Goal: Task Accomplishment & Management: Complete application form

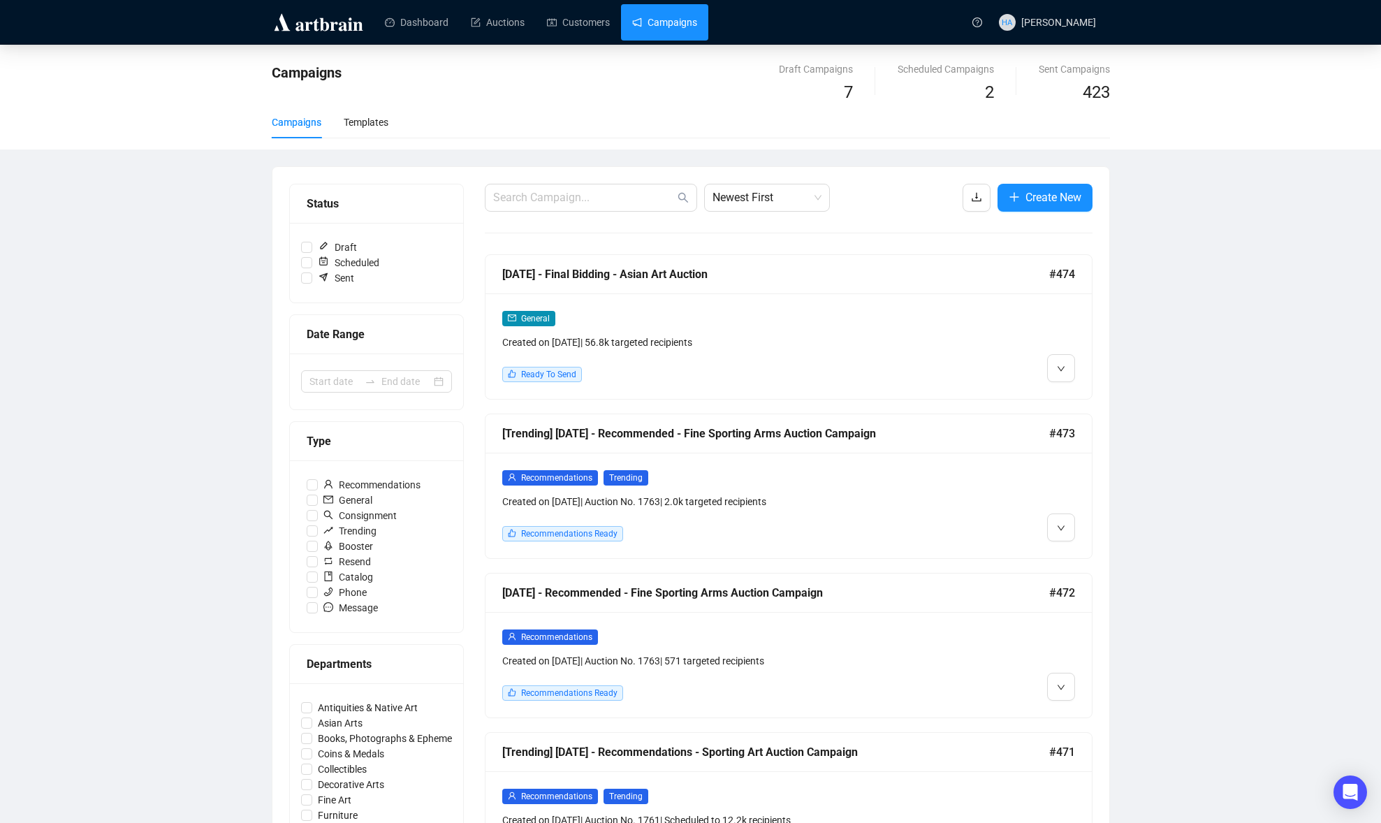
scroll to position [317, 0]
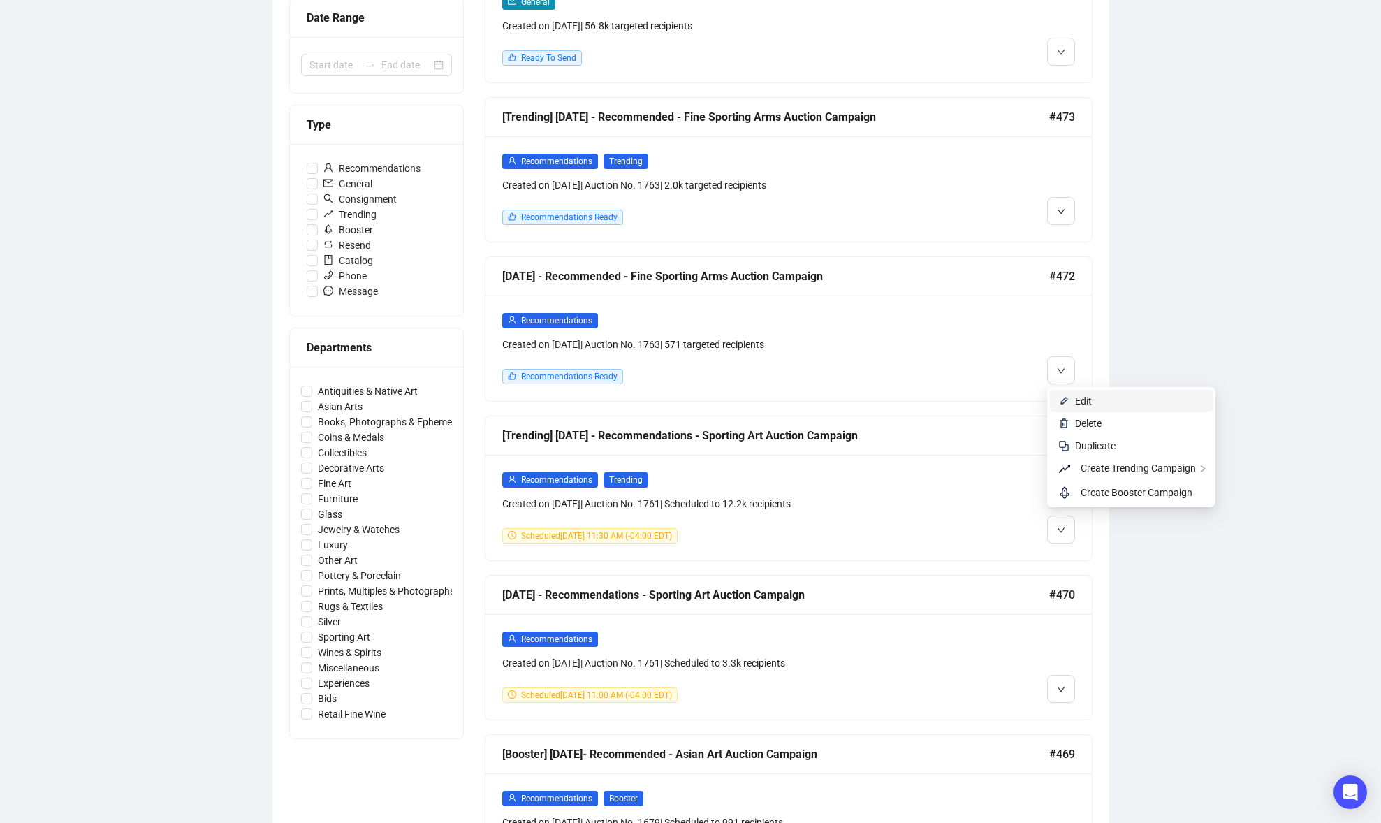
click at [1084, 396] on span "Edit" at bounding box center [1083, 400] width 17 height 11
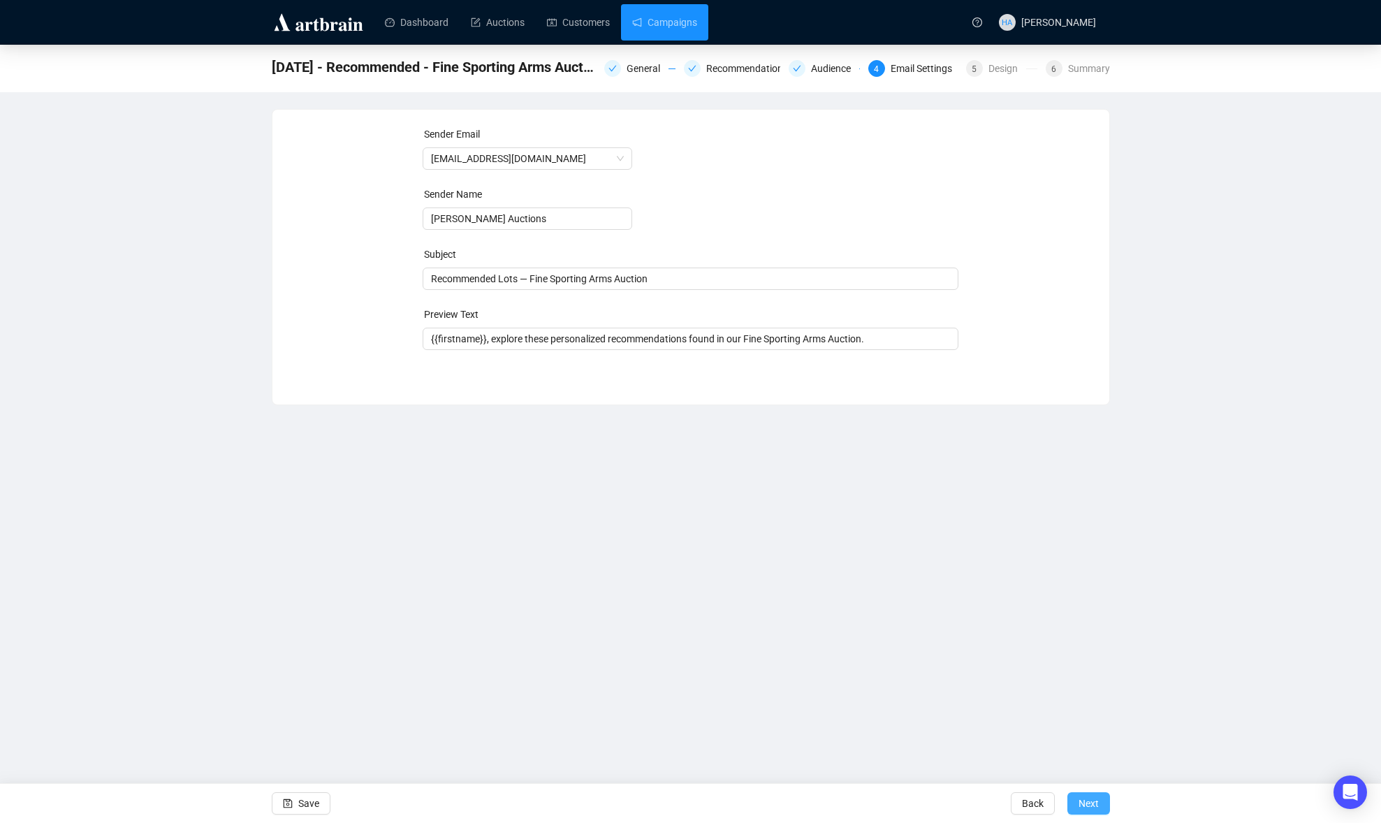
click at [1079, 801] on span "Next" at bounding box center [1089, 803] width 20 height 39
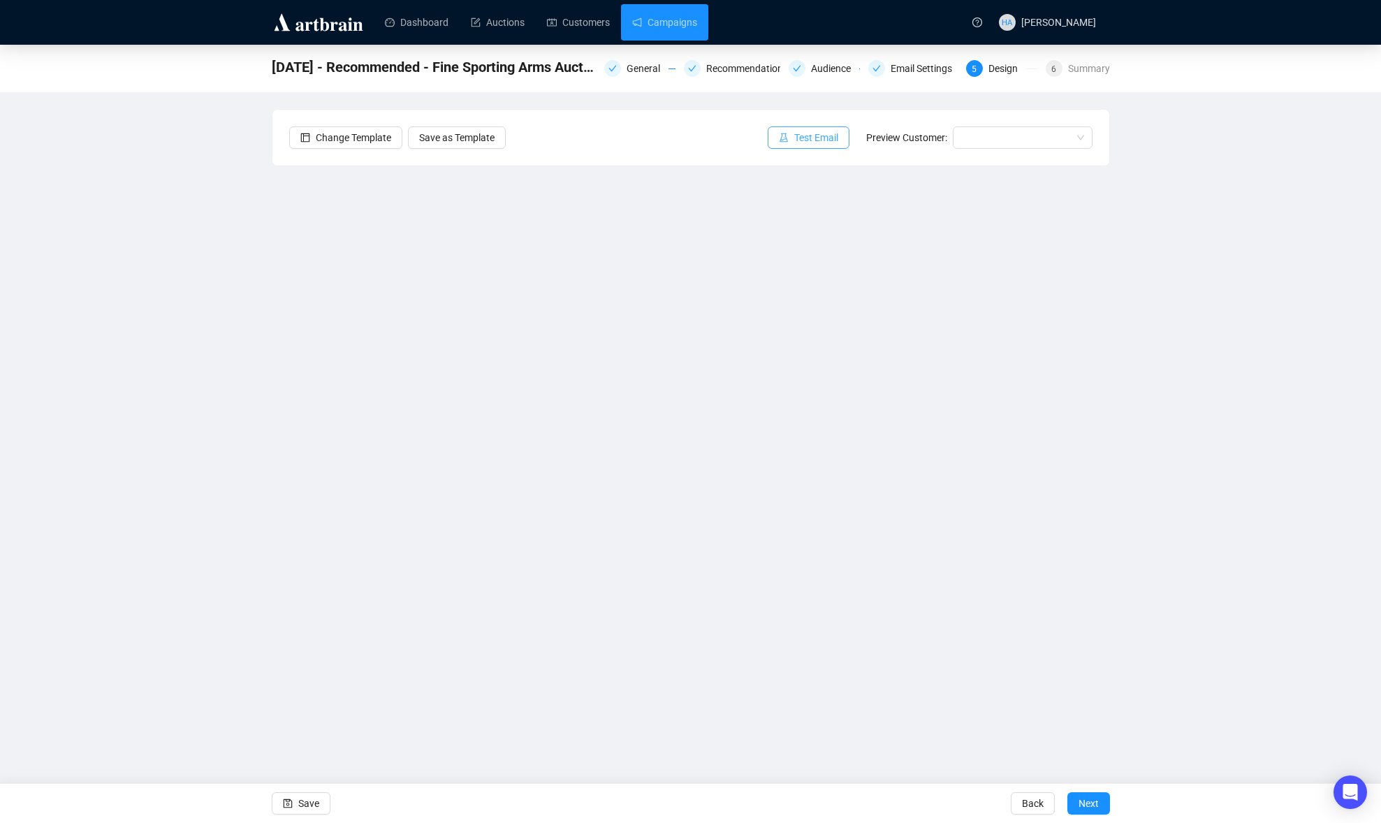
click at [804, 130] on span "Test Email" at bounding box center [816, 137] width 44 height 15
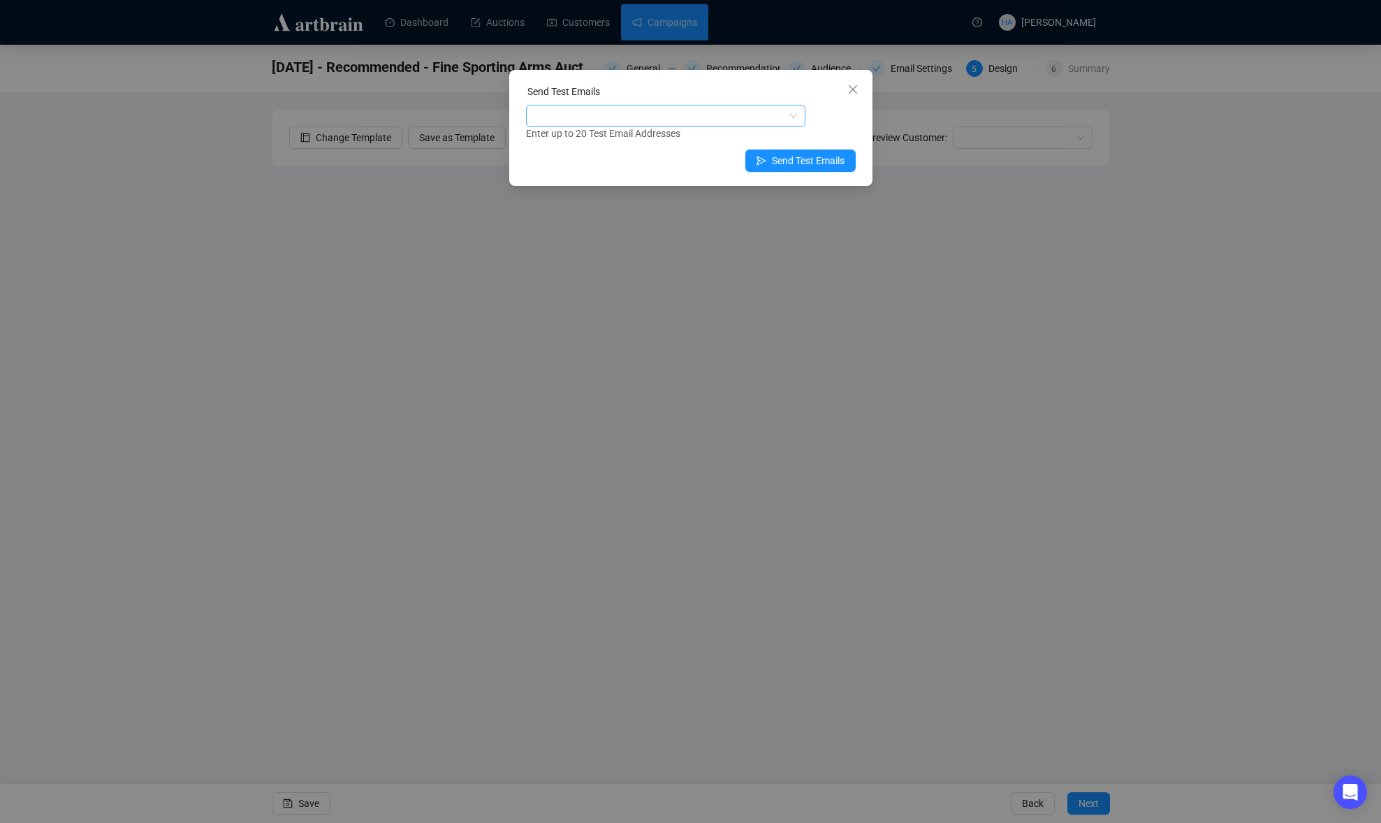
click at [704, 117] on div at bounding box center [658, 116] width 259 height 20
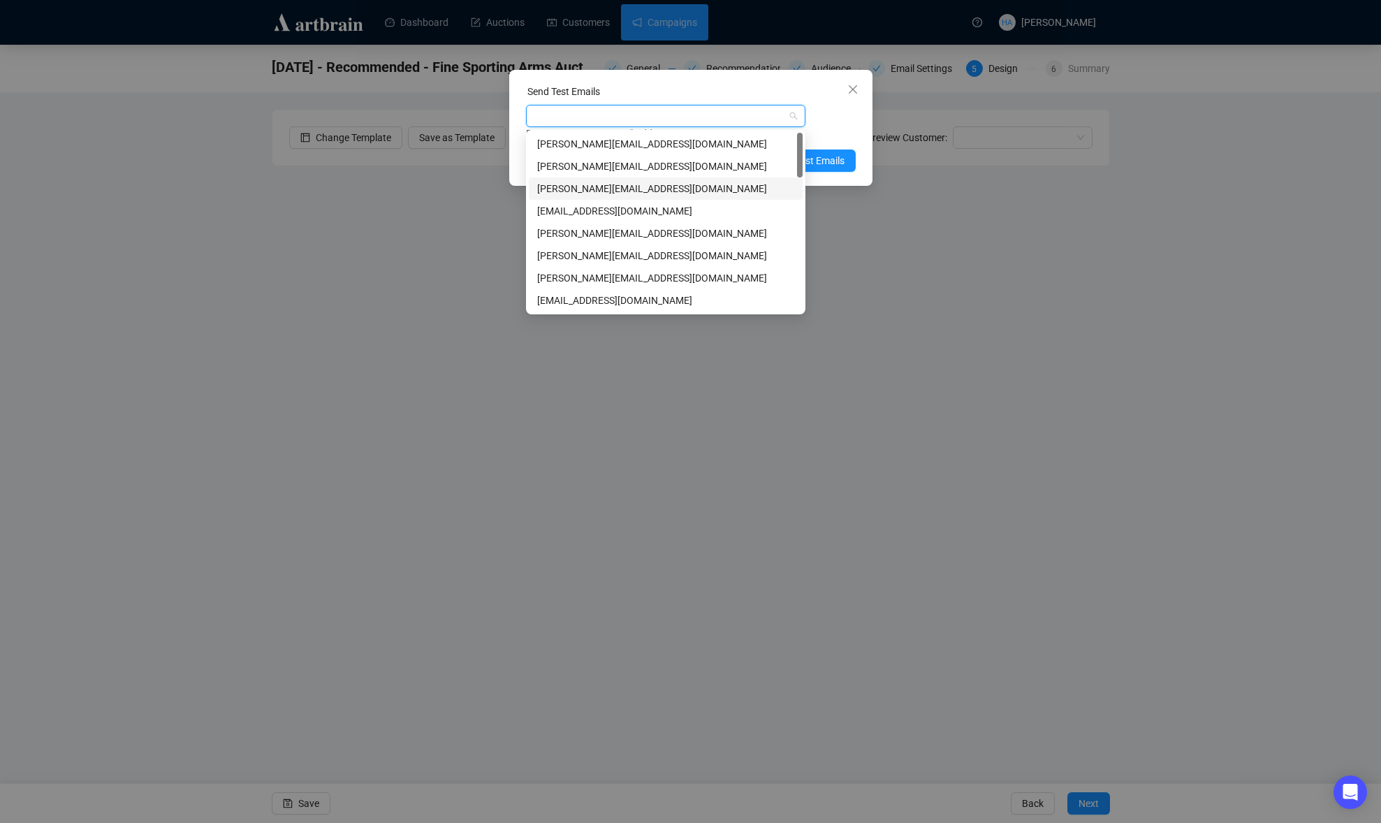
click at [578, 186] on div "[PERSON_NAME][EMAIL_ADDRESS][DOMAIN_NAME]" at bounding box center [665, 188] width 257 height 15
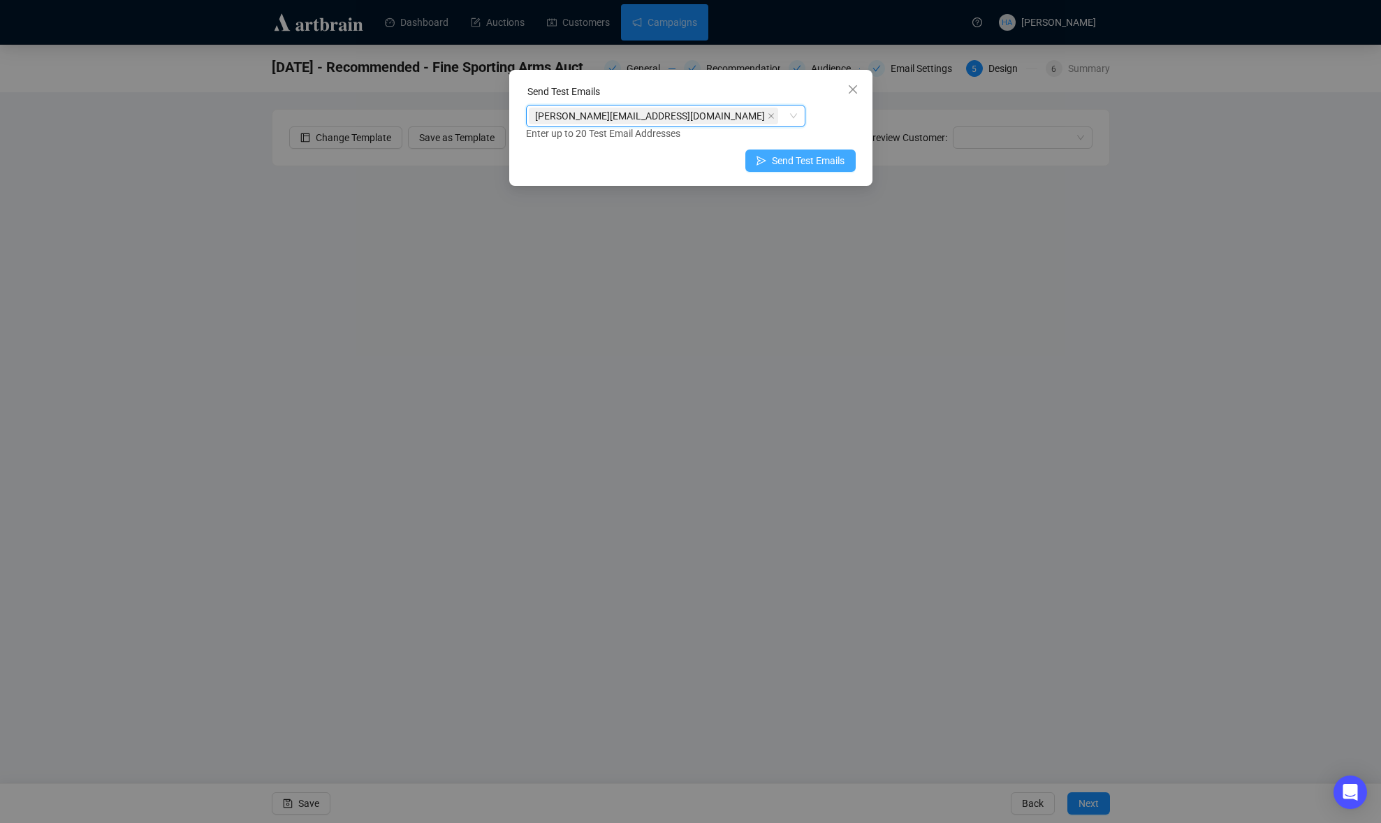
click at [835, 155] on span "Send Test Emails" at bounding box center [808, 160] width 73 height 15
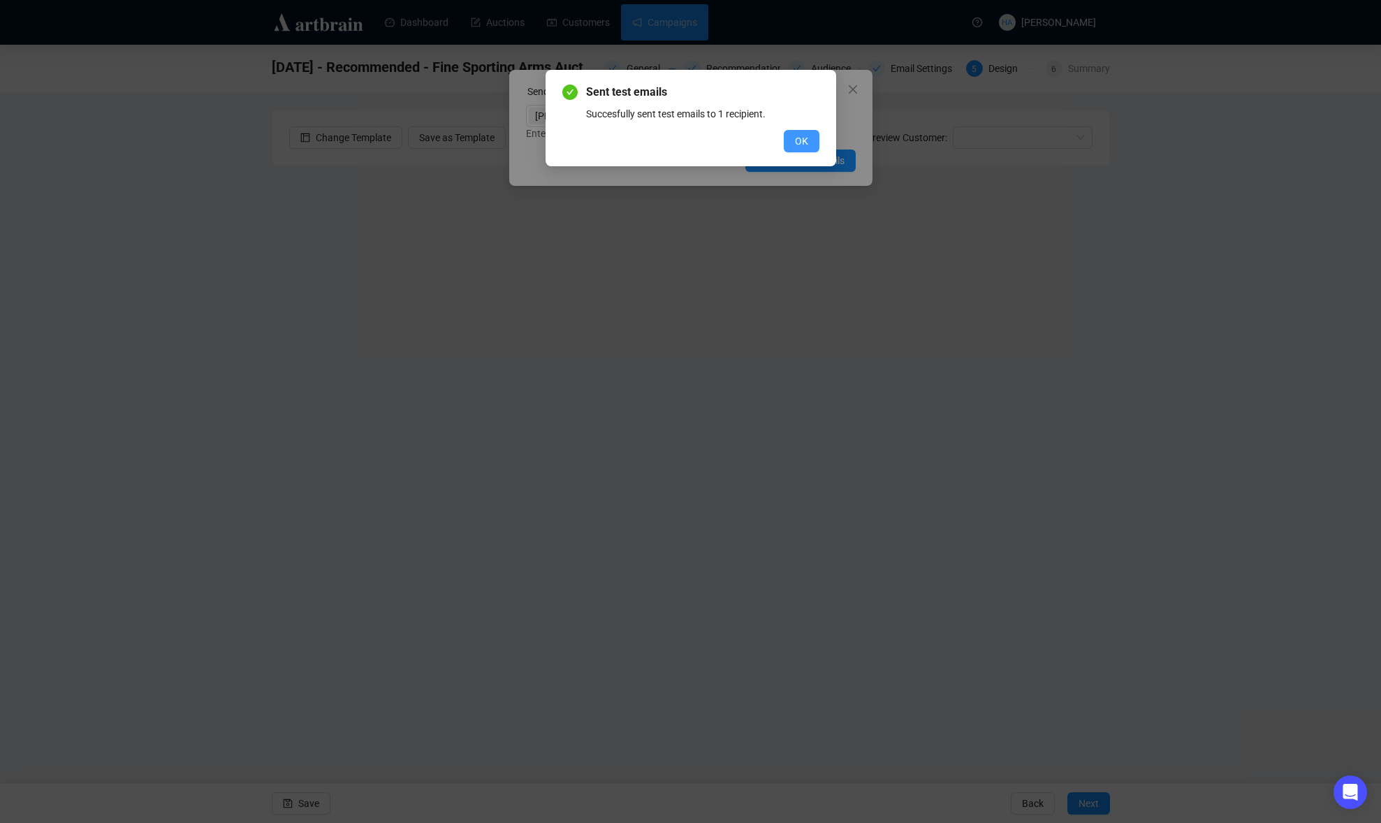
click at [804, 141] on span "OK" at bounding box center [801, 140] width 13 height 15
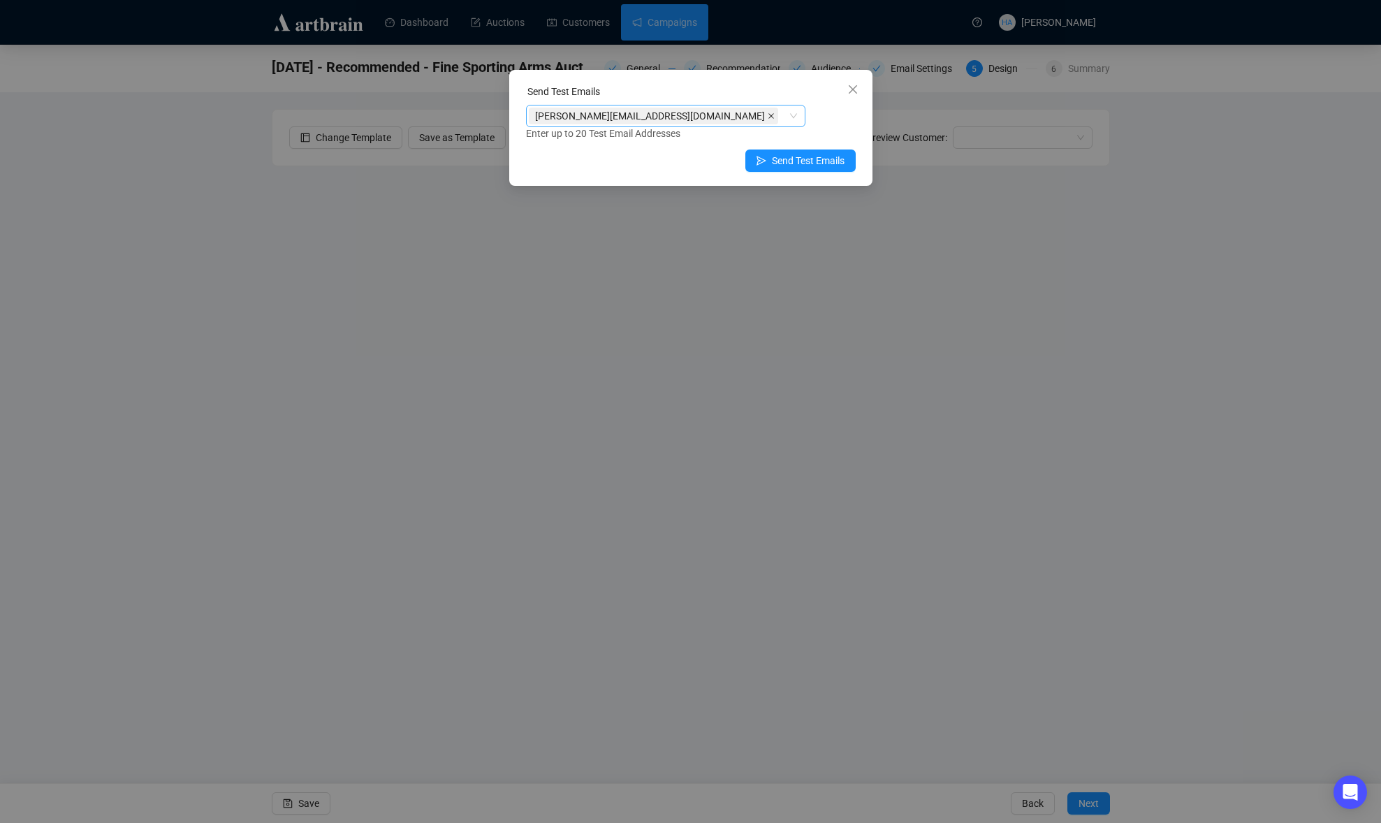
click at [768, 116] on icon "close" at bounding box center [771, 115] width 7 height 7
click at [634, 117] on div at bounding box center [658, 116] width 259 height 20
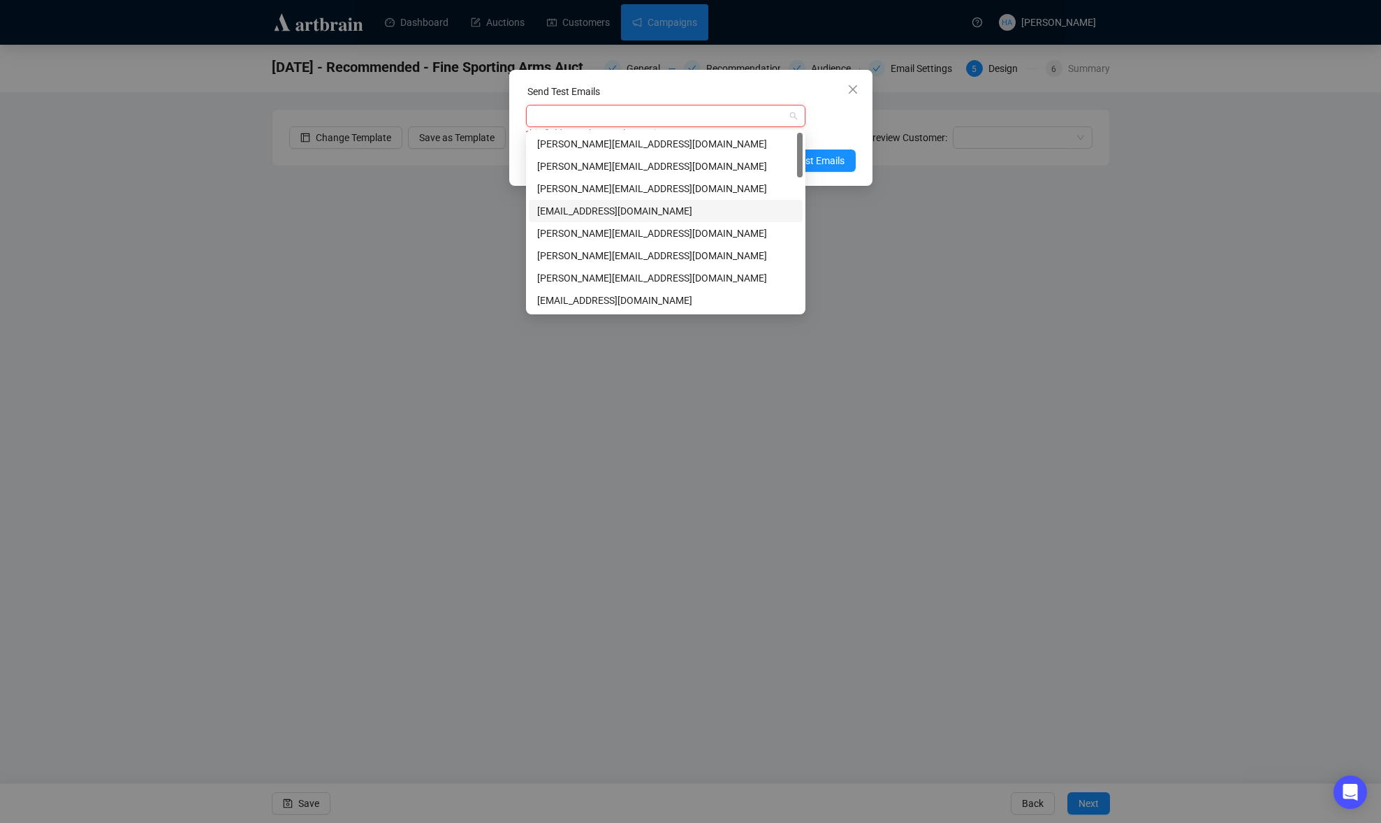
click at [589, 205] on div "[EMAIL_ADDRESS][DOMAIN_NAME]" at bounding box center [665, 210] width 257 height 15
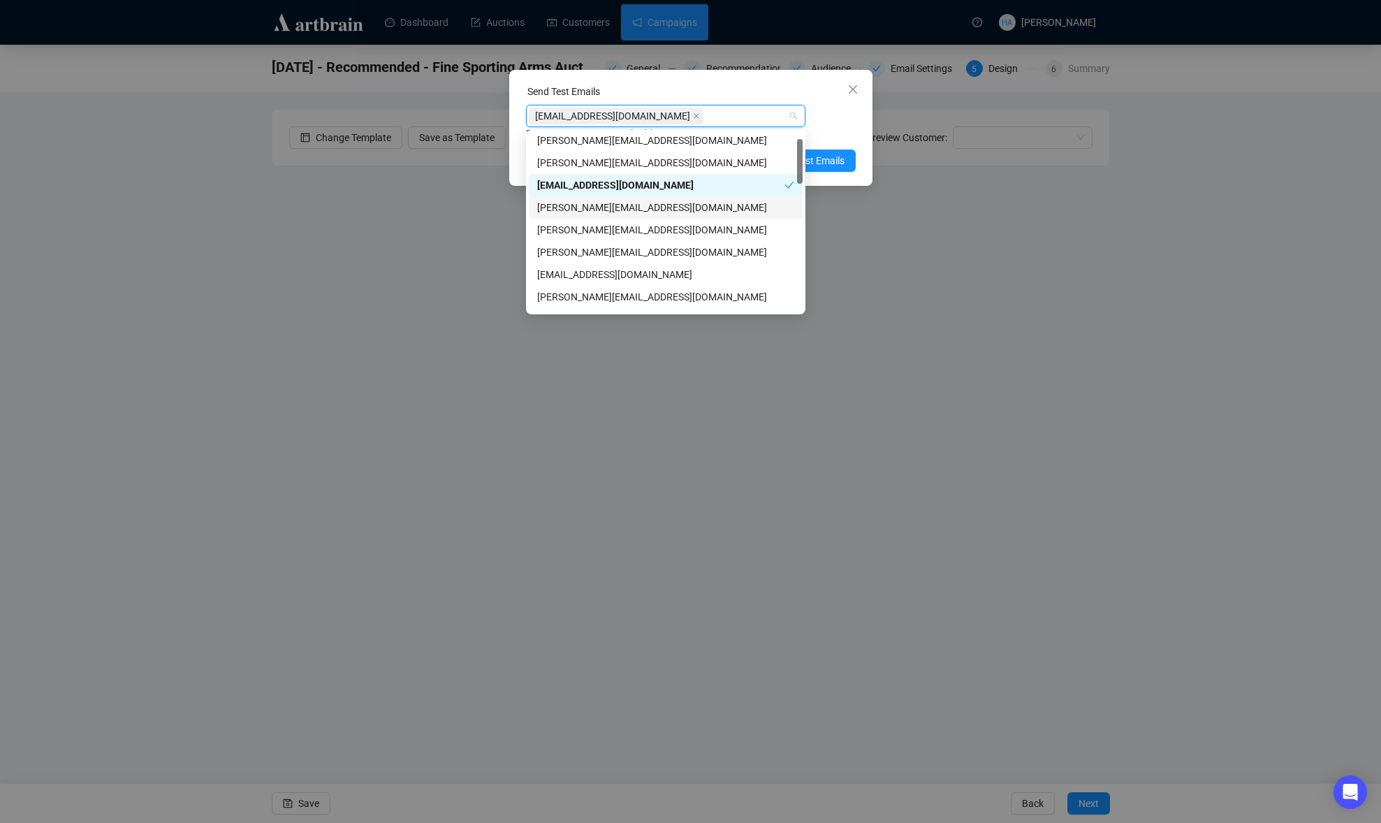
scroll to position [27, 0]
click at [574, 228] on div "[PERSON_NAME][EMAIL_ADDRESS][DOMAIN_NAME]" at bounding box center [665, 228] width 257 height 15
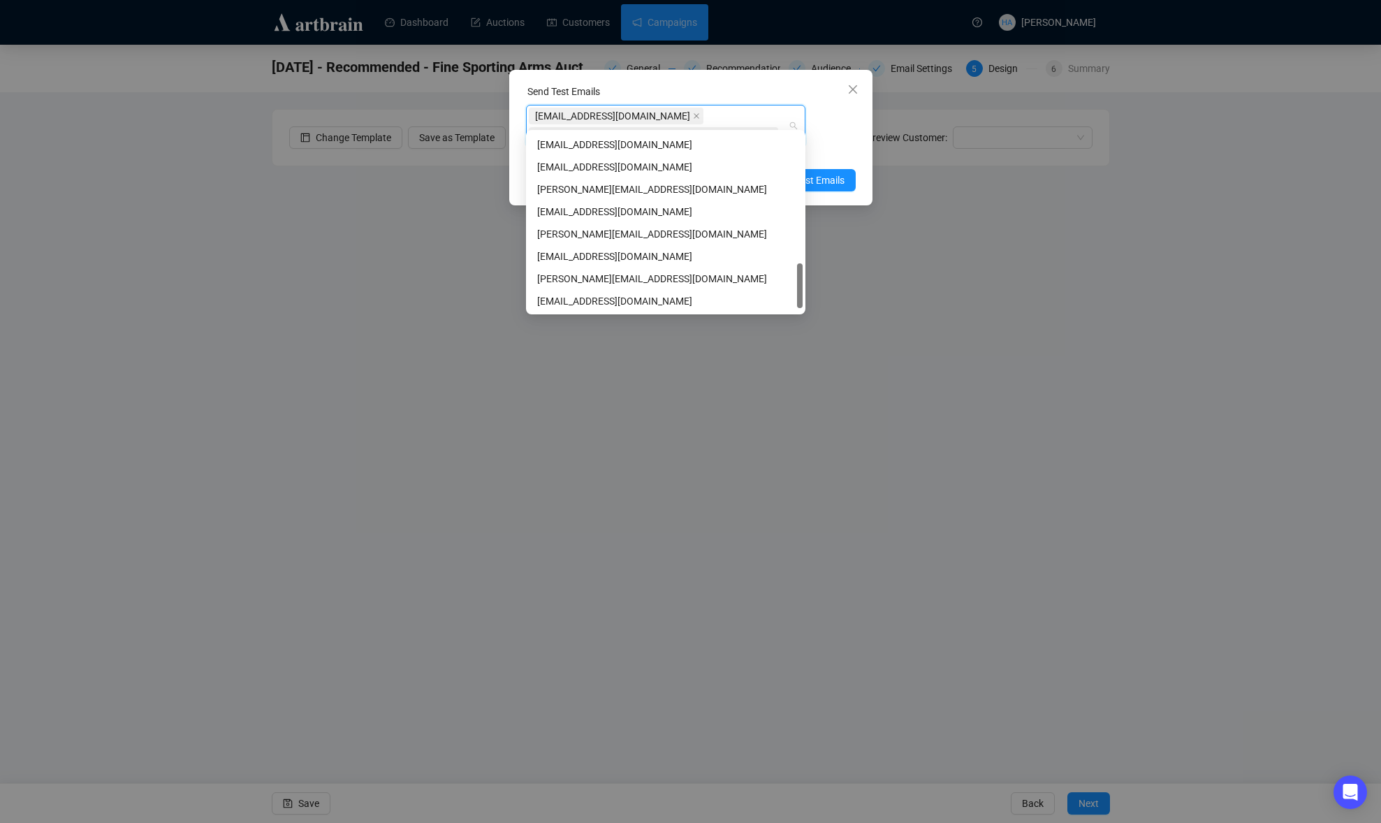
scroll to position [537, 0]
click at [573, 212] on div "[PERSON_NAME][EMAIL_ADDRESS][DOMAIN_NAME]" at bounding box center [665, 210] width 257 height 15
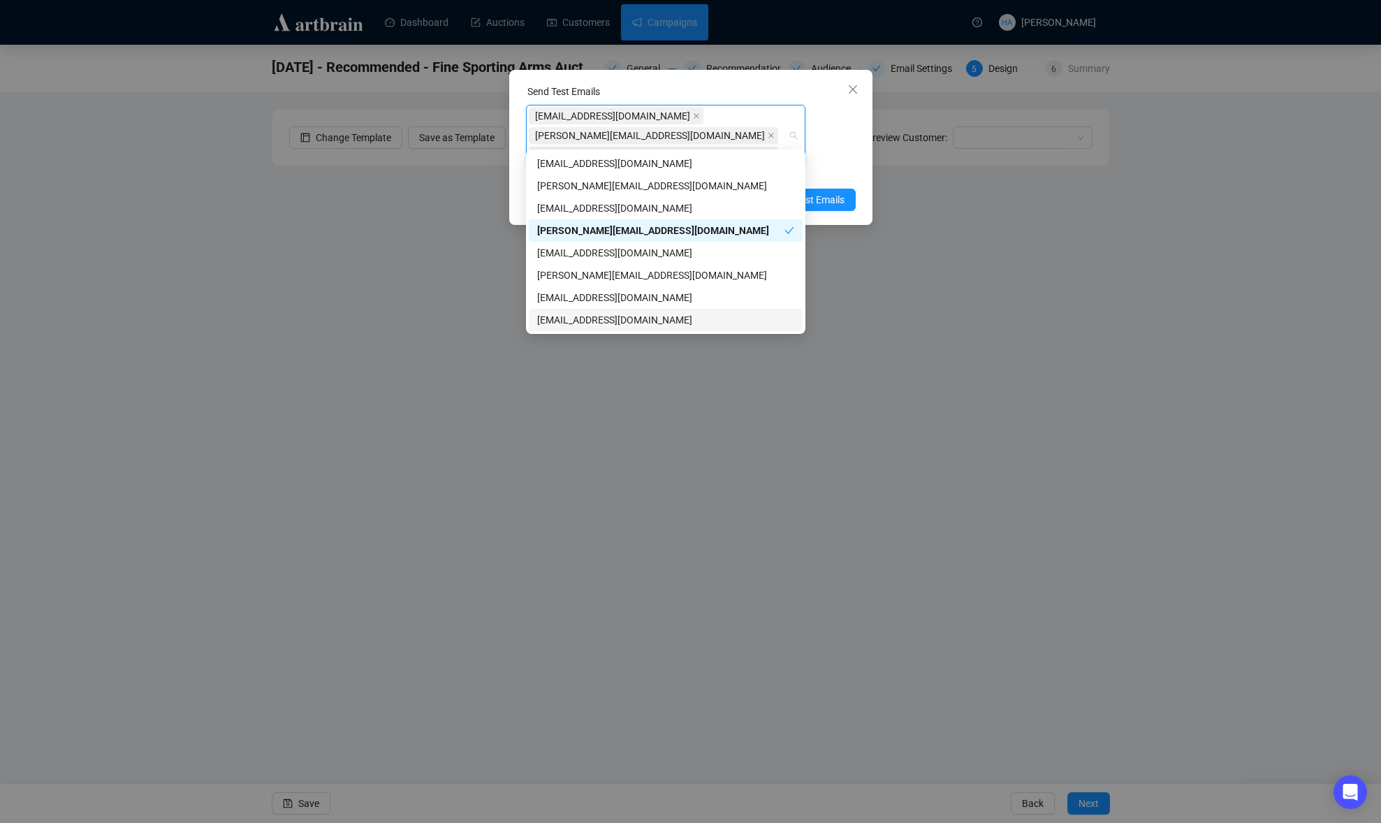
click at [558, 317] on div "[EMAIL_ADDRESS][DOMAIN_NAME]" at bounding box center [665, 319] width 257 height 15
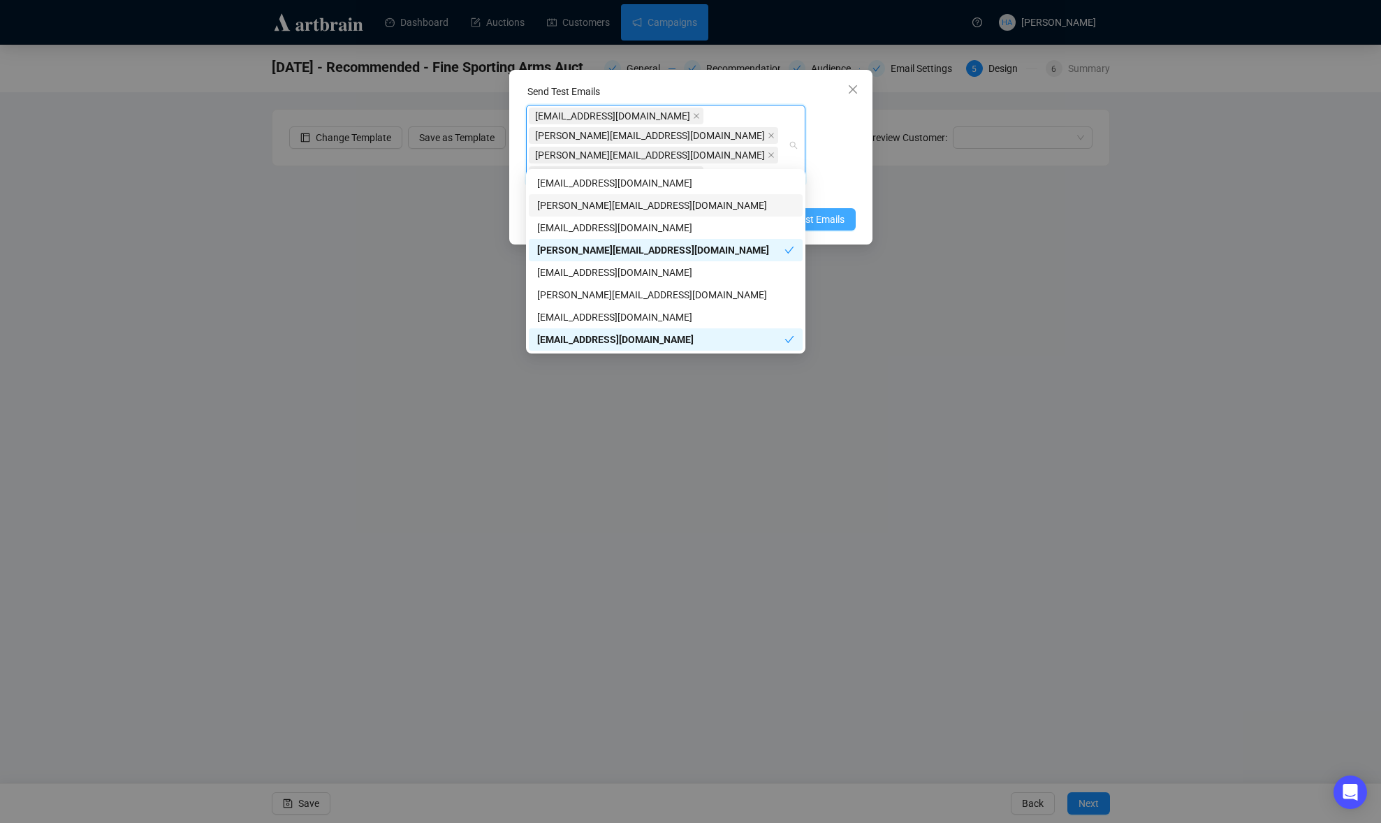
click at [824, 212] on span "Send Test Emails" at bounding box center [808, 219] width 73 height 15
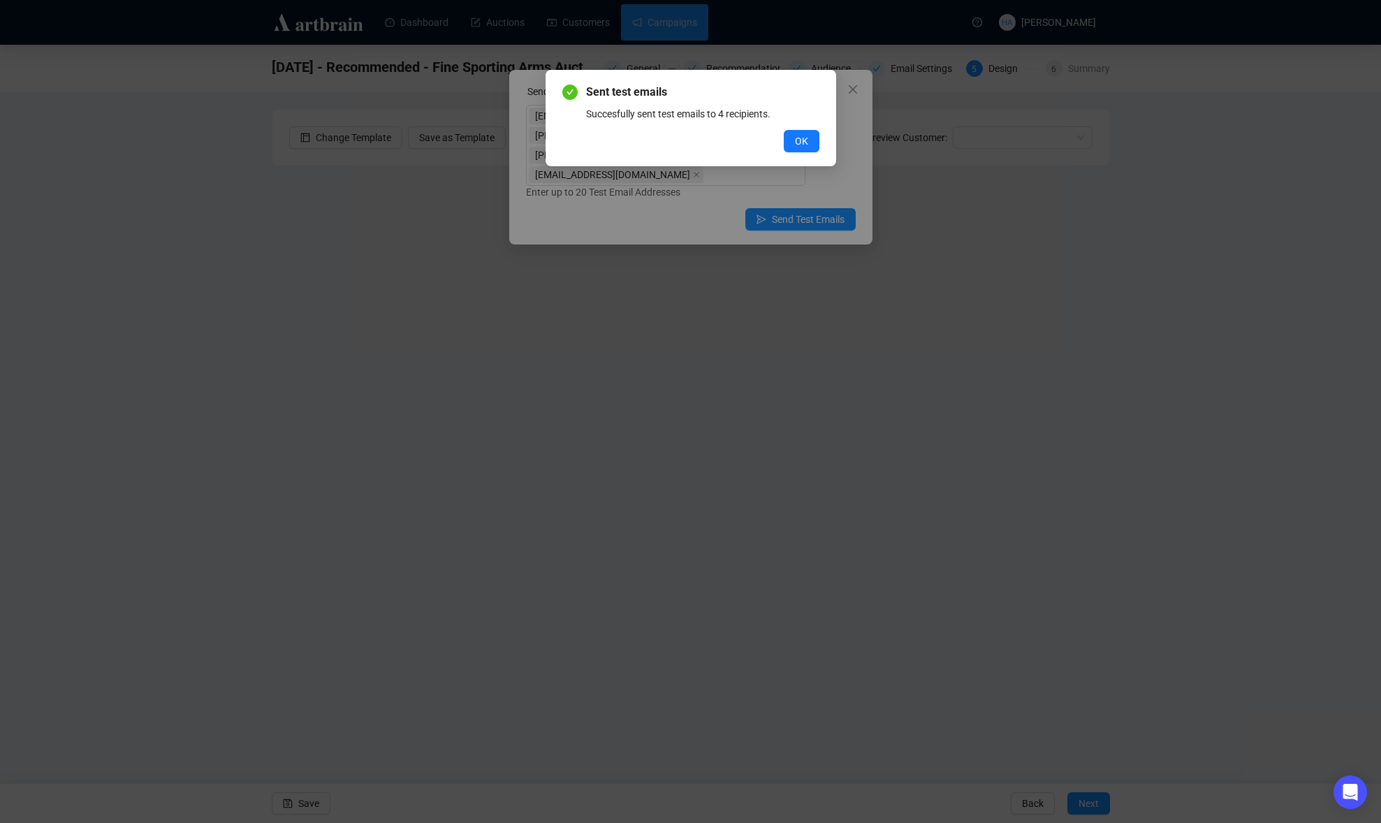
click at [807, 145] on button "OK" at bounding box center [802, 141] width 36 height 22
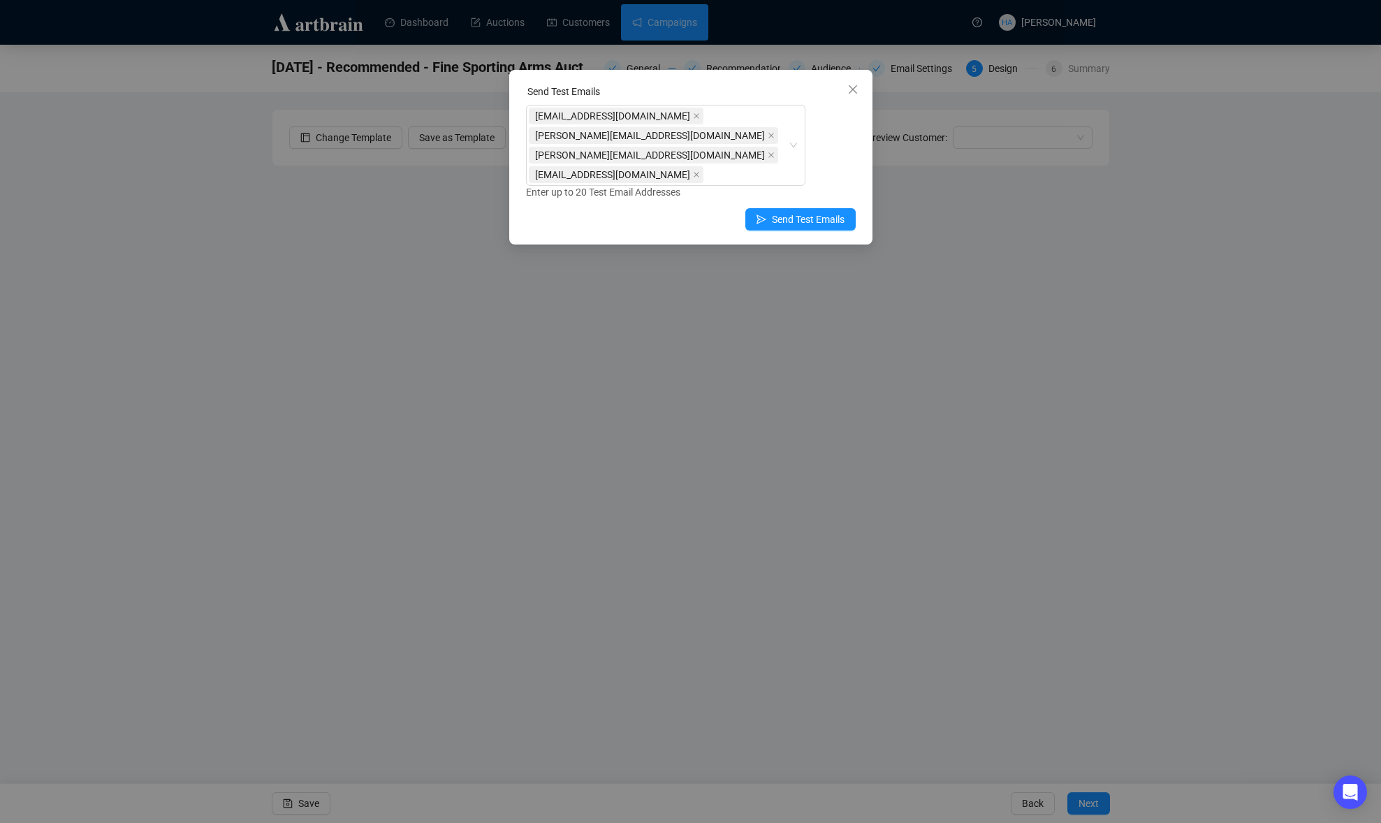
drag, startPoint x: 850, startPoint y: 90, endPoint x: 808, endPoint y: 68, distance: 47.5
click at [849, 90] on icon "close" at bounding box center [853, 89] width 11 height 11
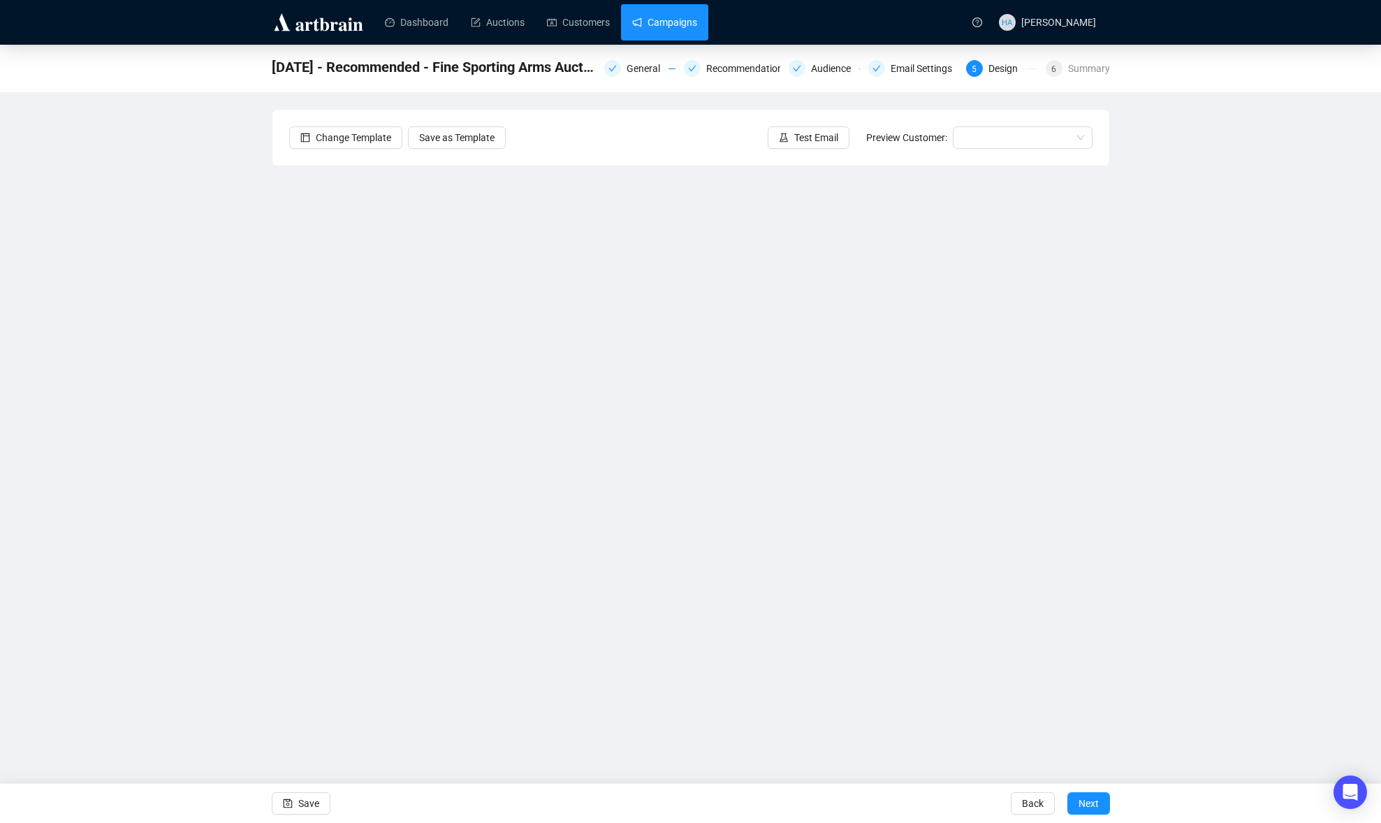
click at [674, 27] on link "Campaigns" at bounding box center [664, 22] width 65 height 36
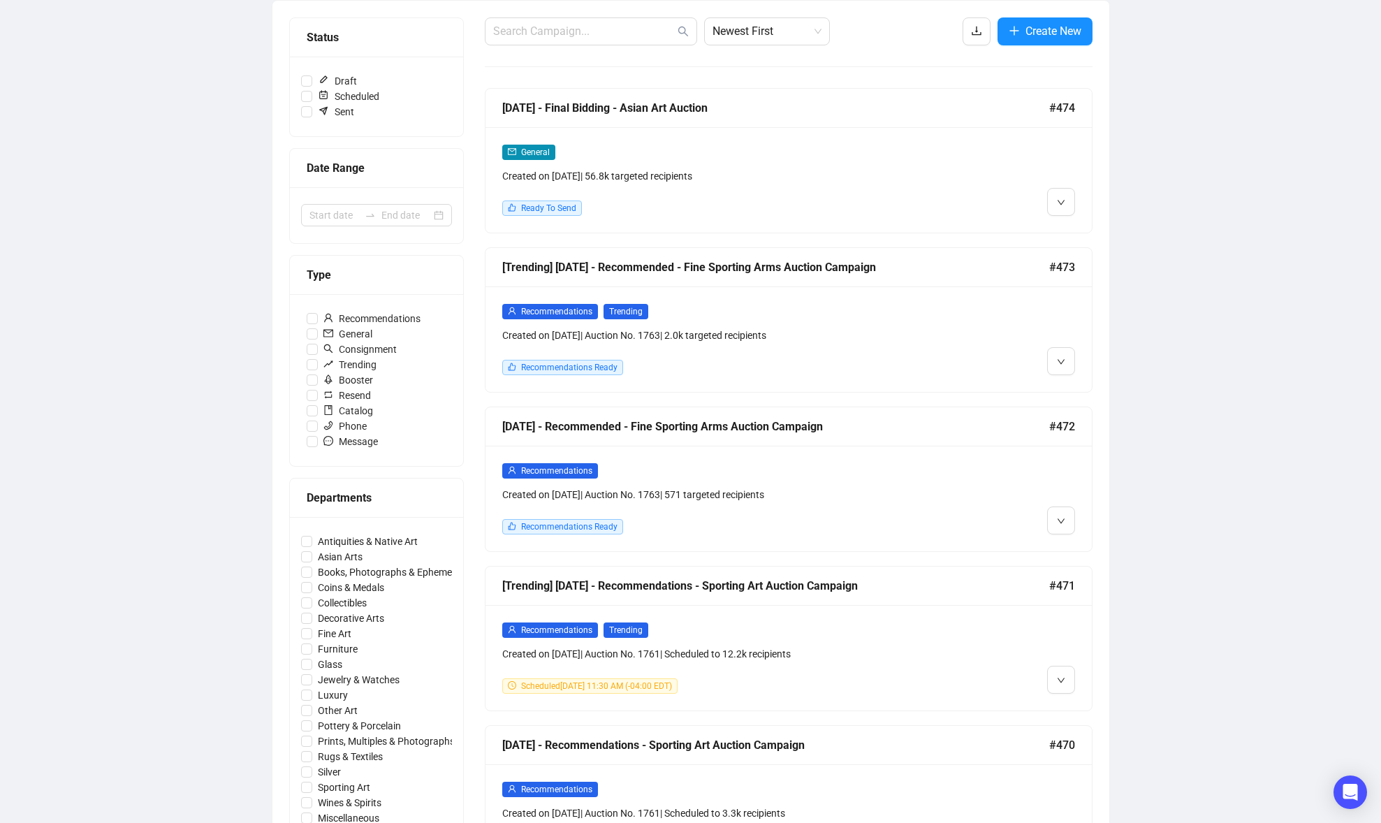
scroll to position [168, 0]
click at [1074, 390] on li "Edit" at bounding box center [1080, 390] width 60 height 22
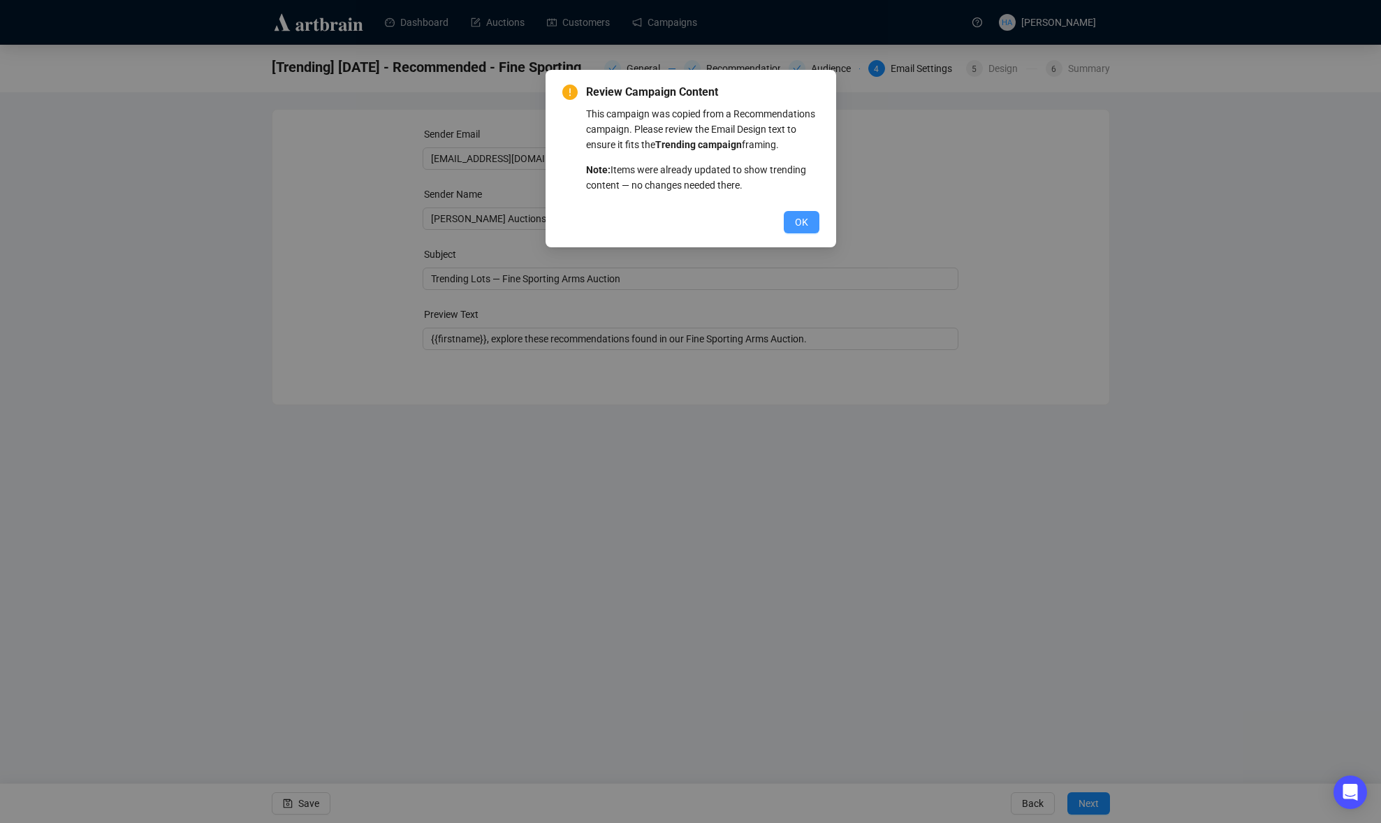
click at [800, 230] on span "OK" at bounding box center [801, 222] width 13 height 15
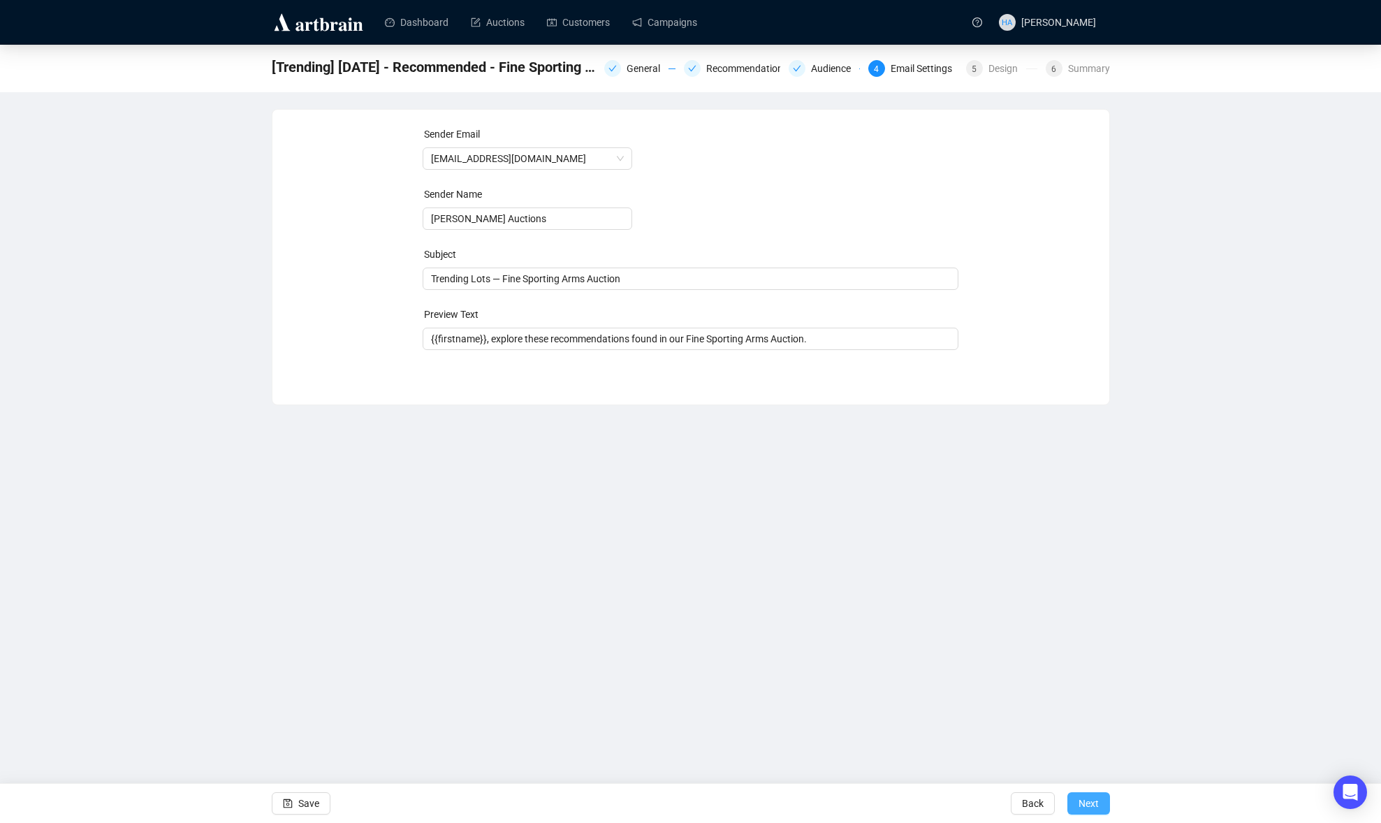
click at [1096, 791] on span "Next" at bounding box center [1089, 803] width 20 height 39
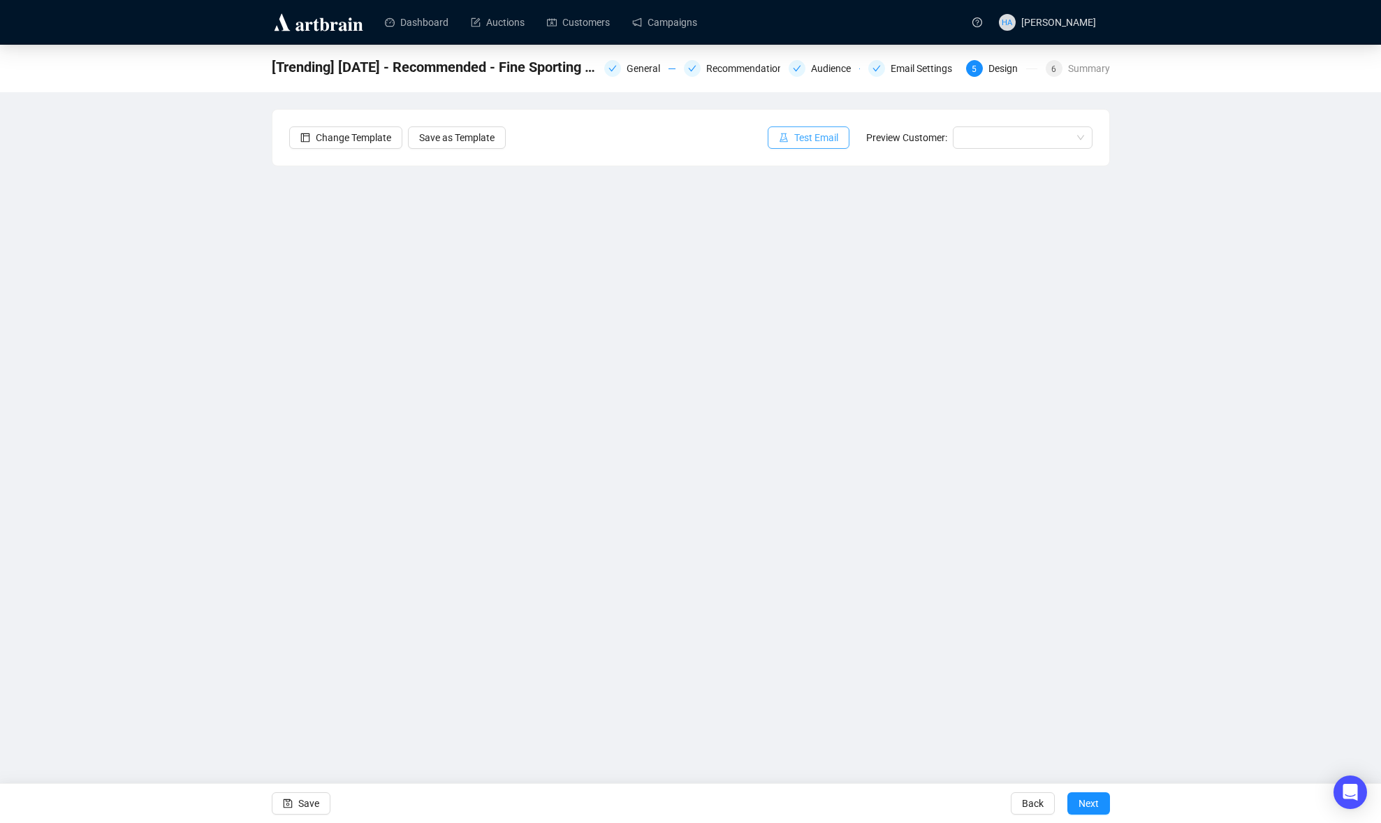
click at [816, 133] on span "Test Email" at bounding box center [816, 137] width 44 height 15
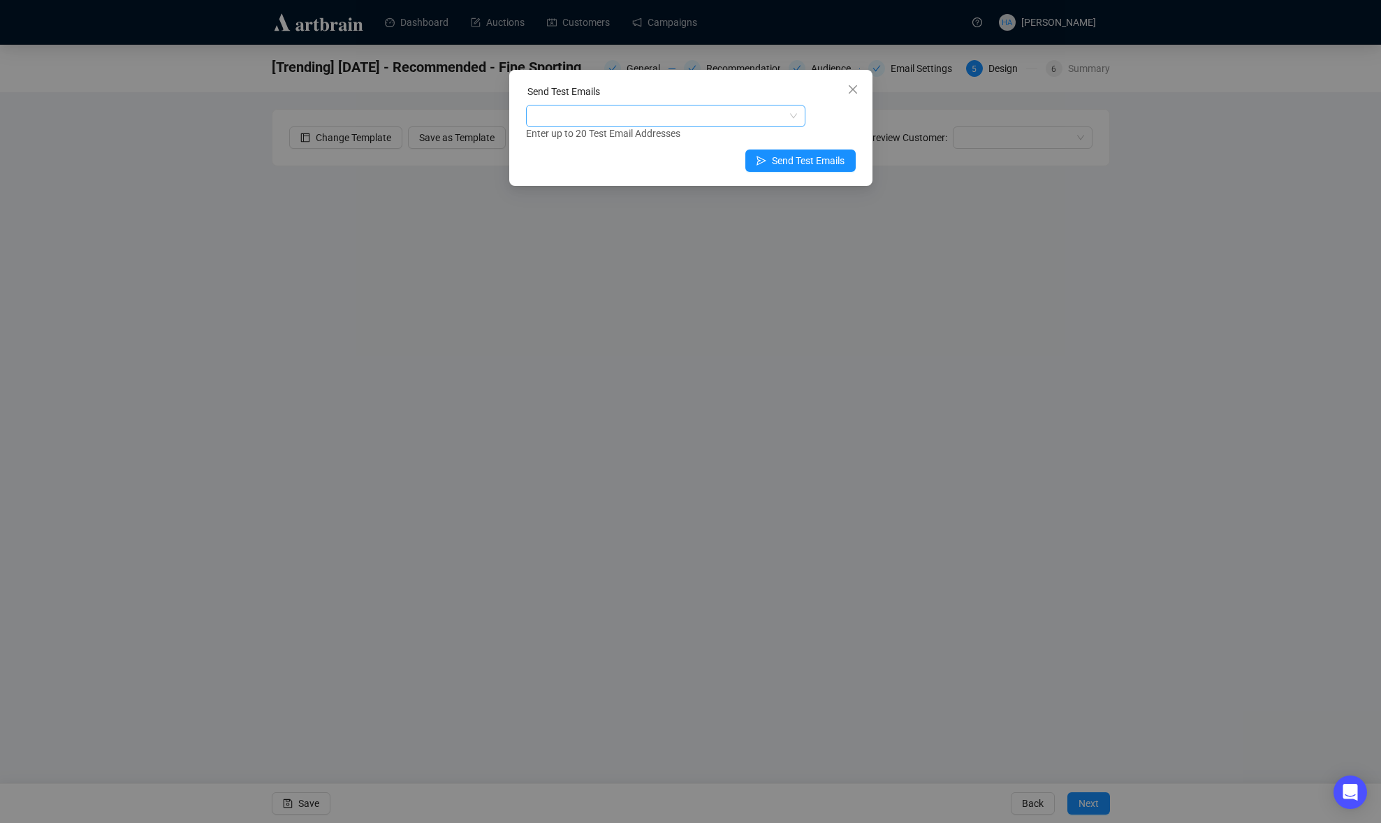
click at [661, 123] on div at bounding box center [658, 116] width 259 height 20
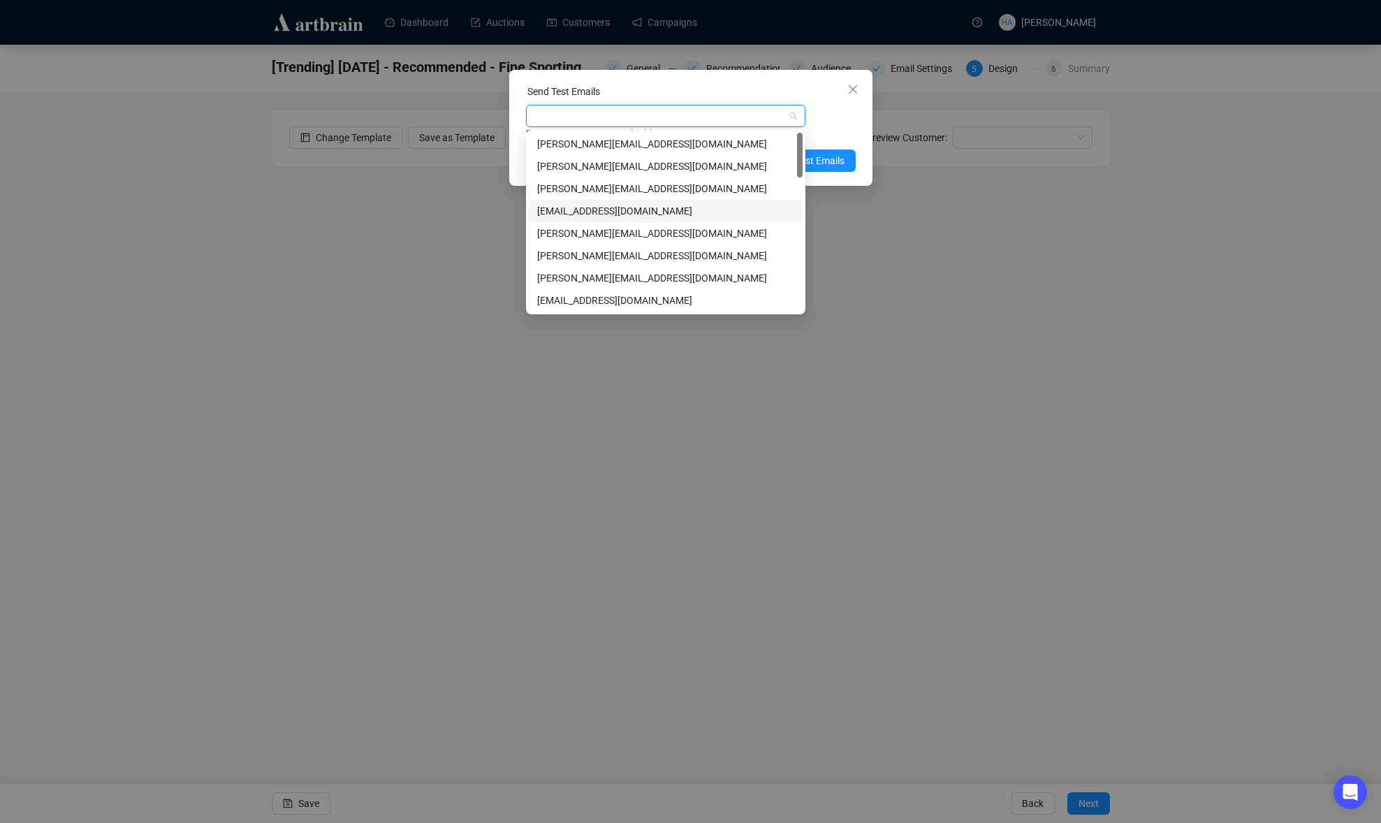
click at [552, 210] on div "[EMAIL_ADDRESS][DOMAIN_NAME]" at bounding box center [665, 210] width 257 height 15
click at [555, 252] on div "[PERSON_NAME][EMAIL_ADDRESS][DOMAIN_NAME]" at bounding box center [665, 255] width 257 height 15
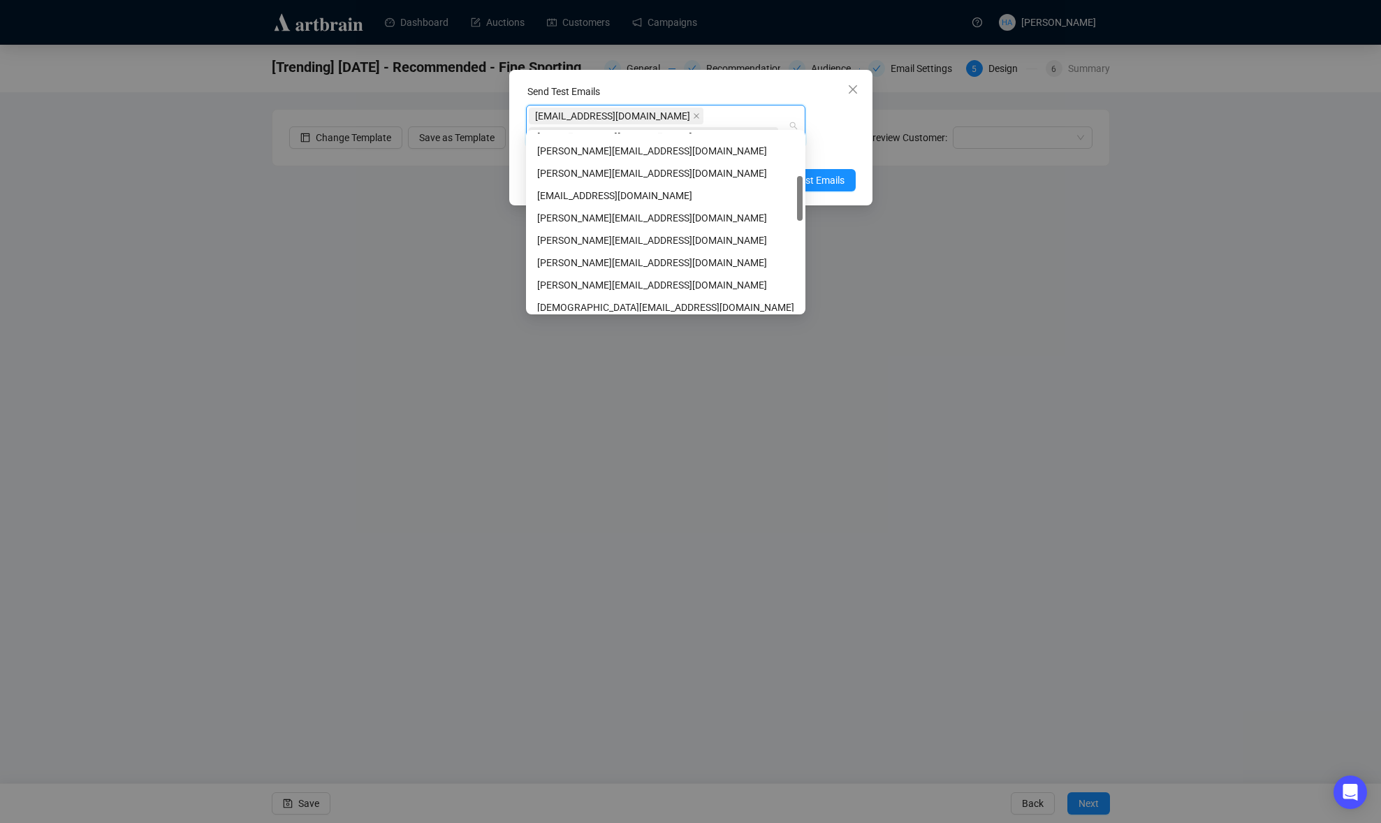
scroll to position [175, 0]
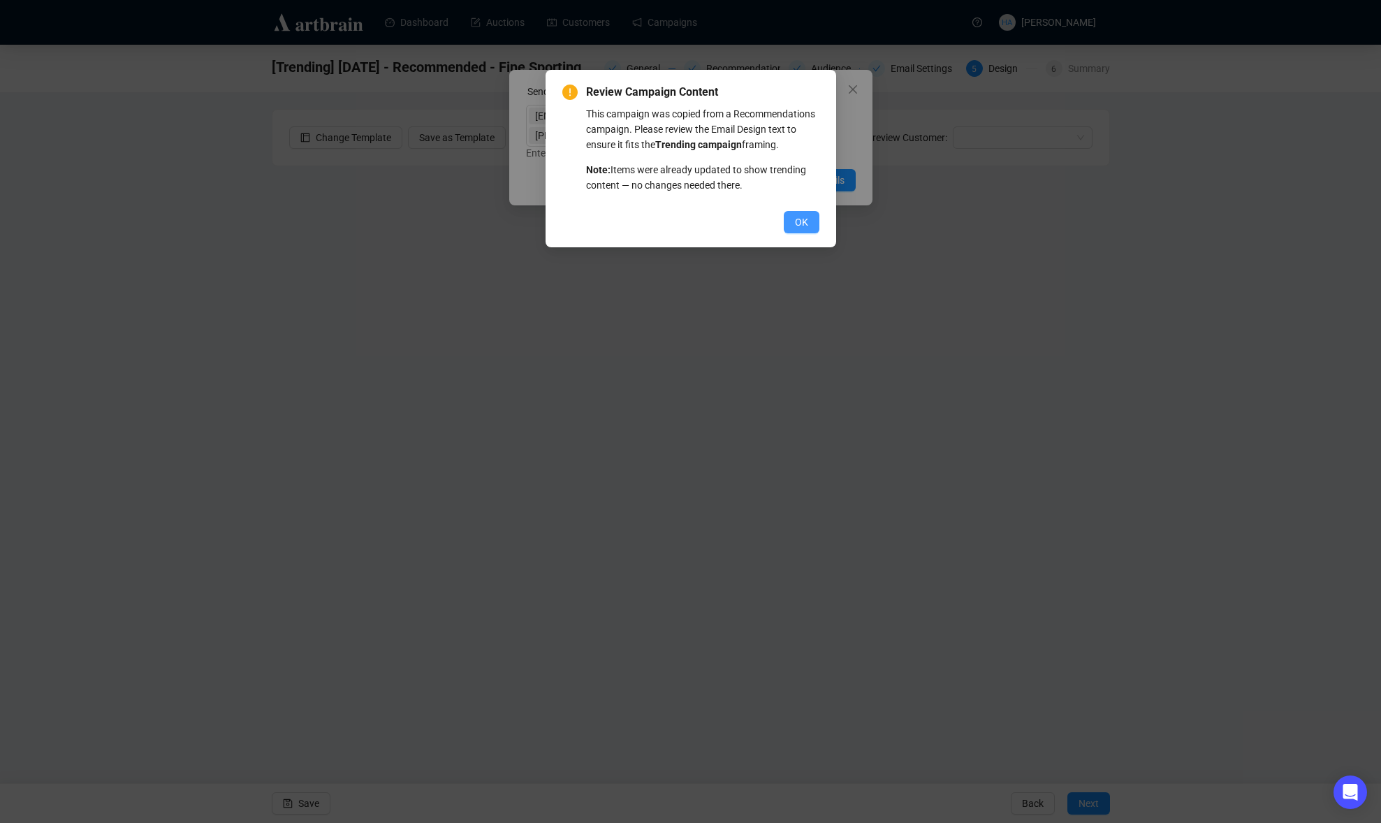
click at [808, 233] on button "OK" at bounding box center [802, 222] width 36 height 22
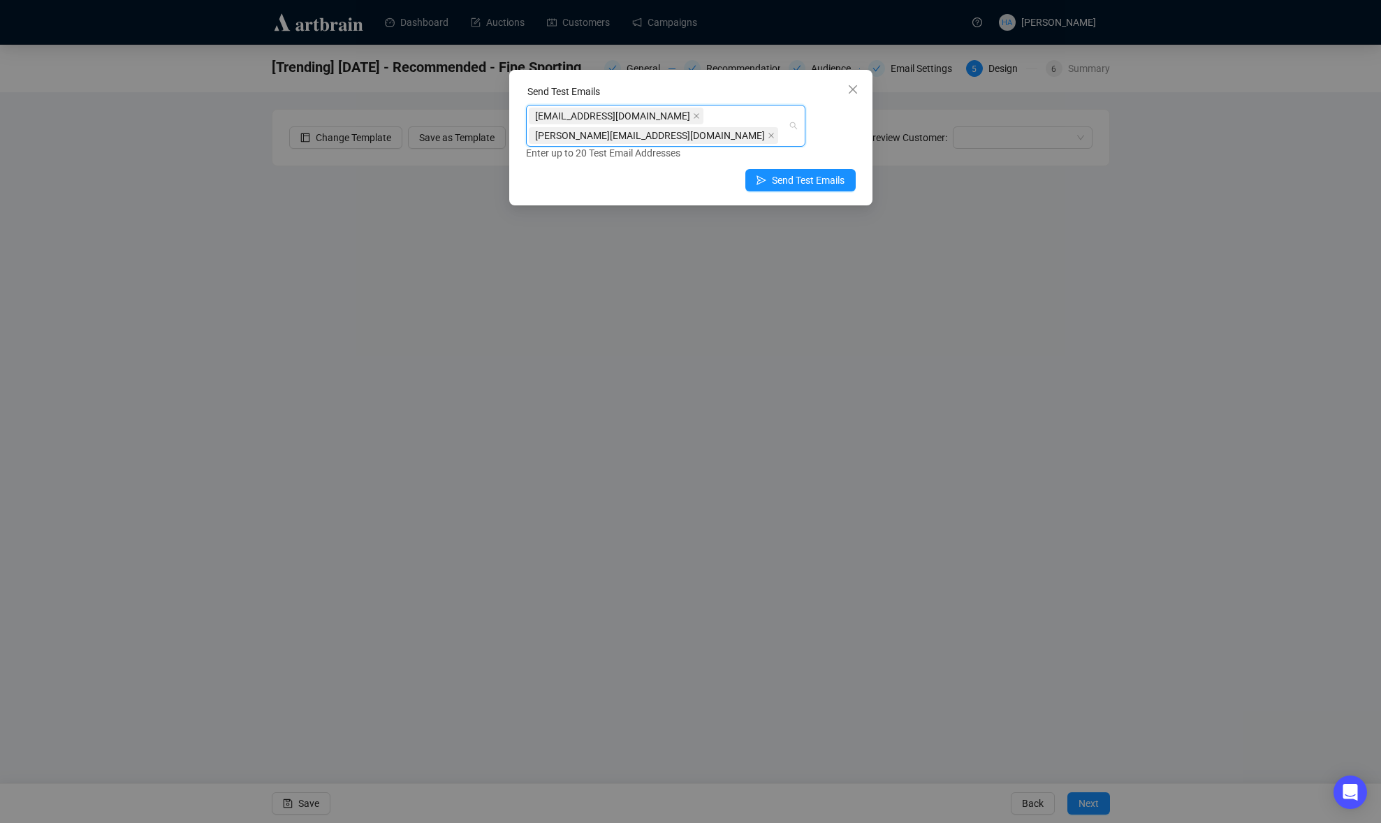
click at [776, 114] on div "[EMAIL_ADDRESS][DOMAIN_NAME] [PERSON_NAME][EMAIL_ADDRESS][DOMAIN_NAME]" at bounding box center [658, 125] width 259 height 39
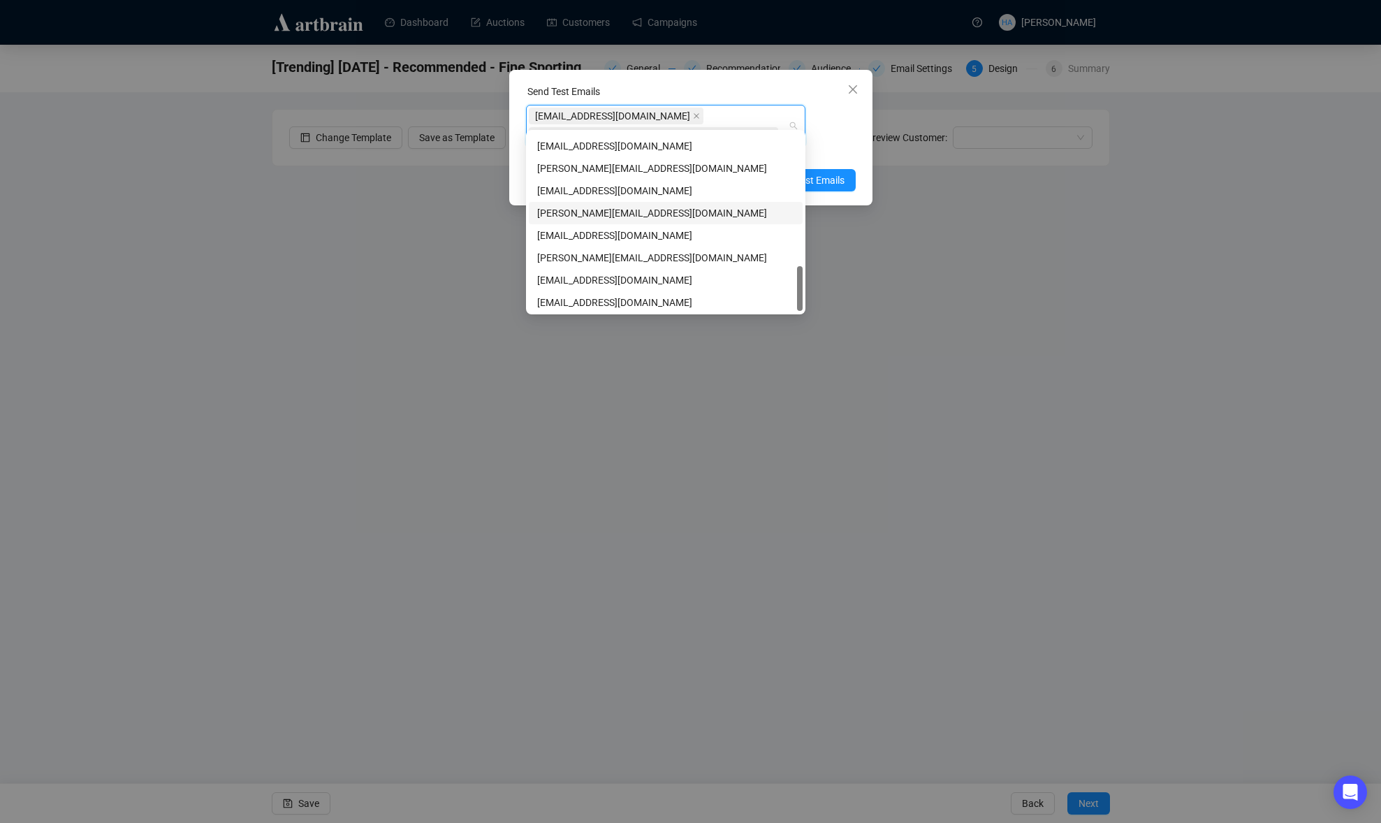
click at [609, 211] on div "[PERSON_NAME][EMAIL_ADDRESS][DOMAIN_NAME]" at bounding box center [665, 212] width 257 height 15
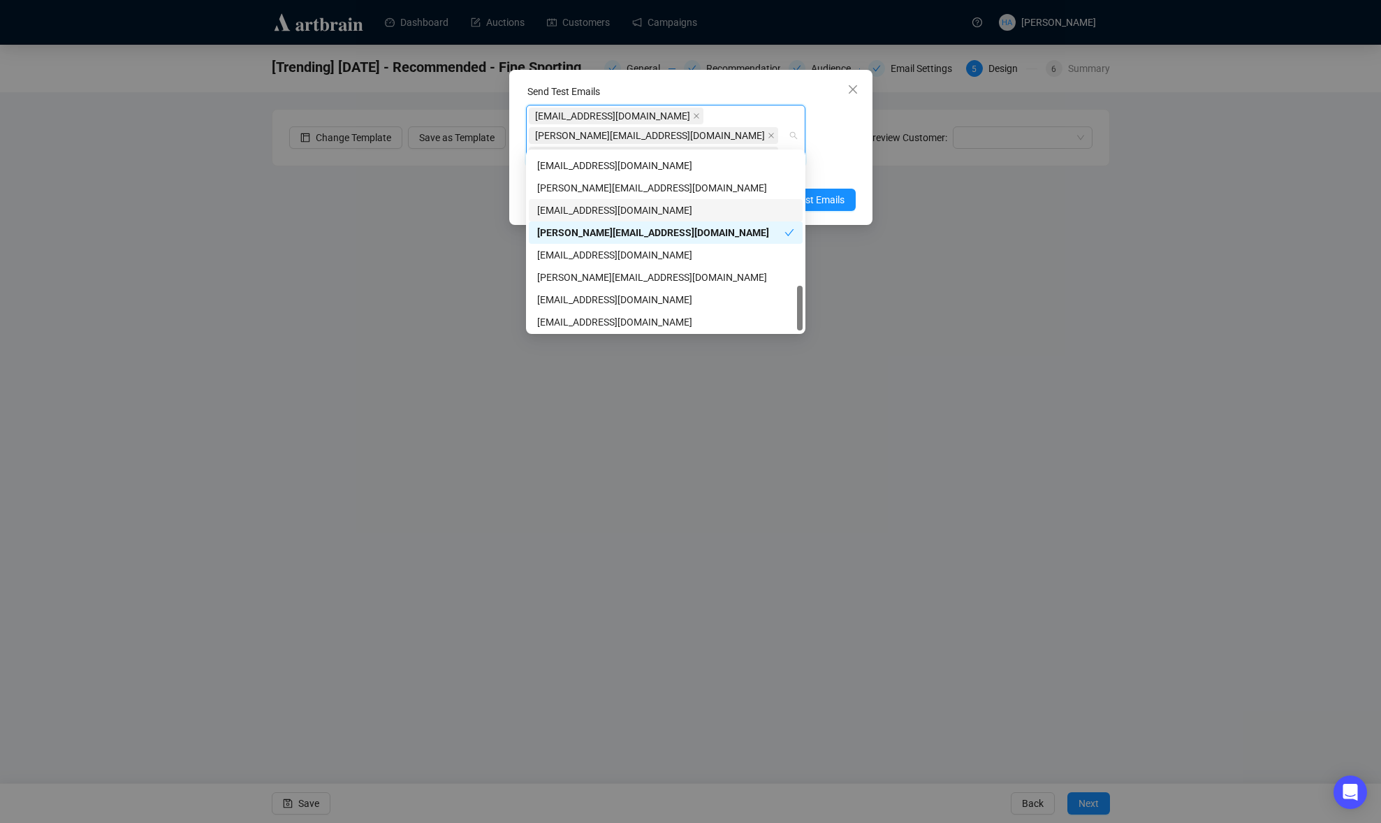
scroll to position [537, 0]
click at [560, 319] on div "[EMAIL_ADDRESS][DOMAIN_NAME]" at bounding box center [665, 319] width 257 height 15
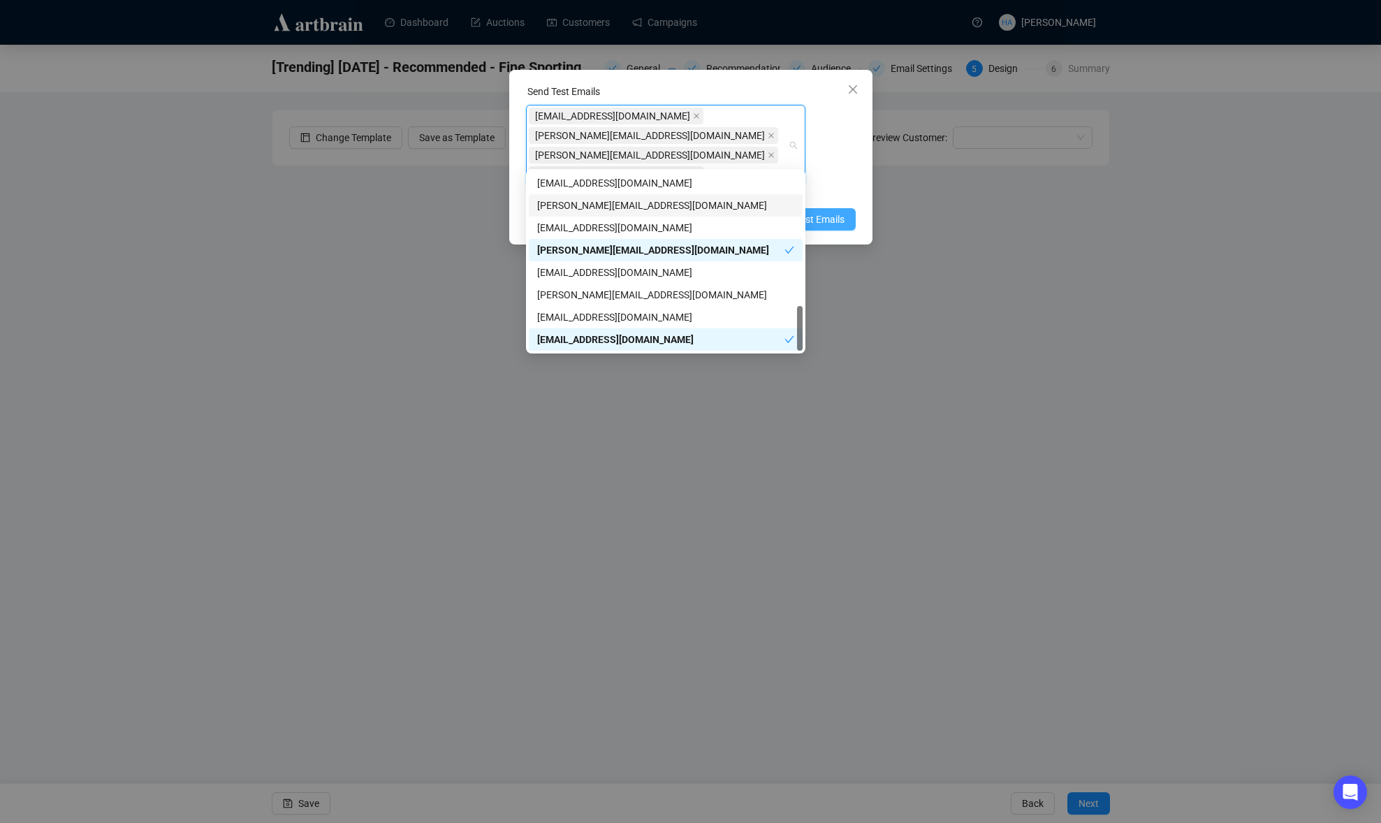
click at [825, 212] on span "Send Test Emails" at bounding box center [808, 219] width 73 height 15
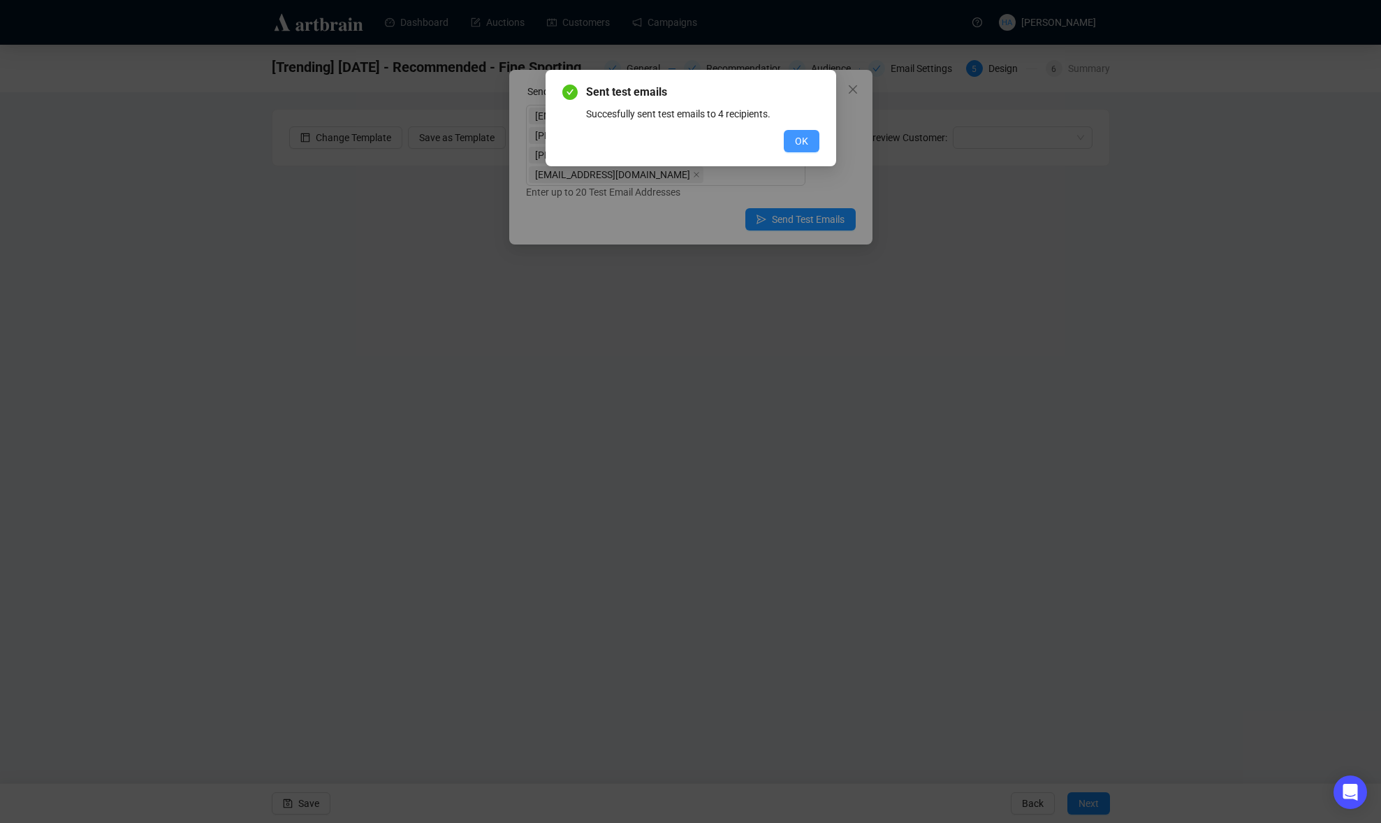
click at [797, 141] on span "OK" at bounding box center [801, 140] width 13 height 15
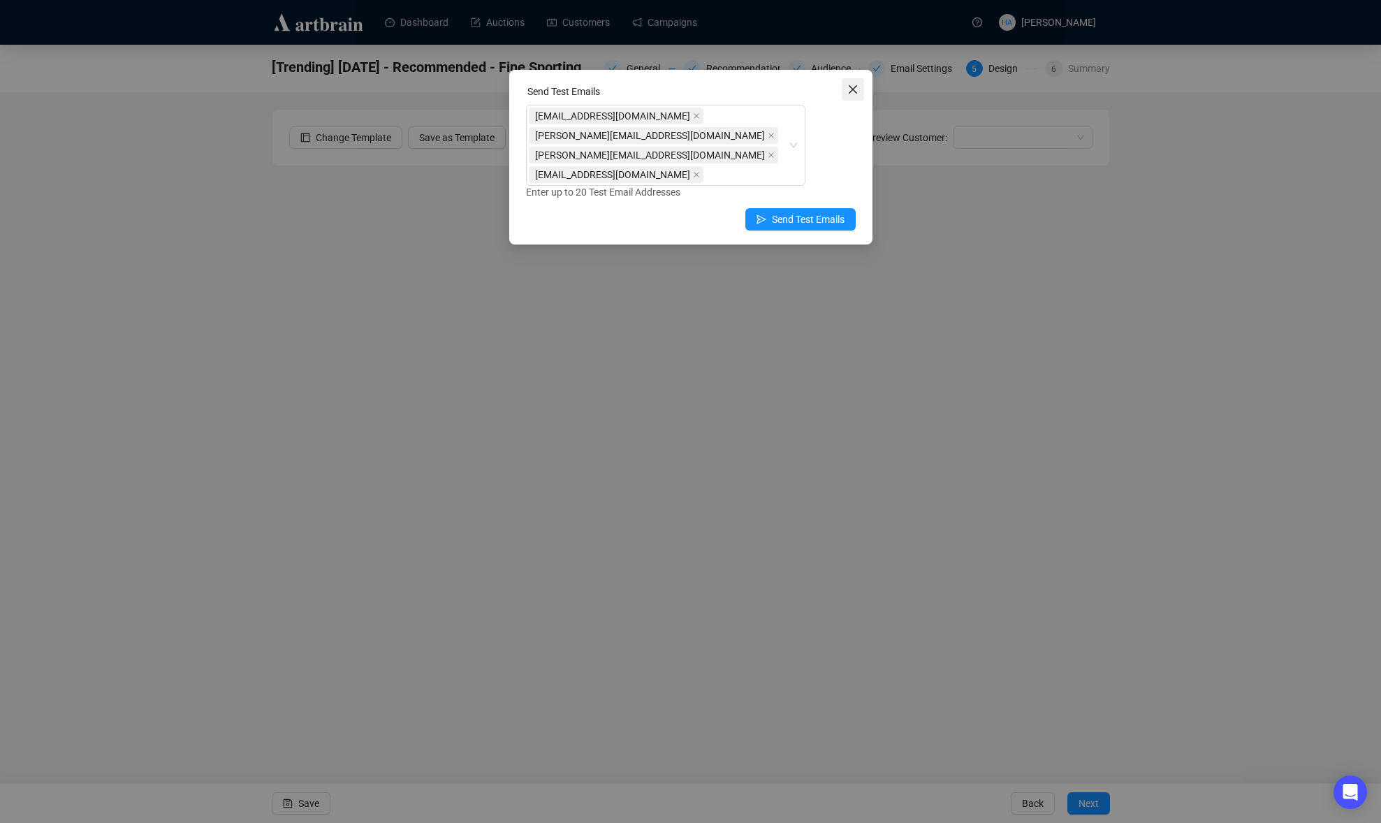
drag, startPoint x: 854, startPoint y: 85, endPoint x: 775, endPoint y: 72, distance: 80.1
click at [854, 85] on icon "close" at bounding box center [853, 89] width 11 height 11
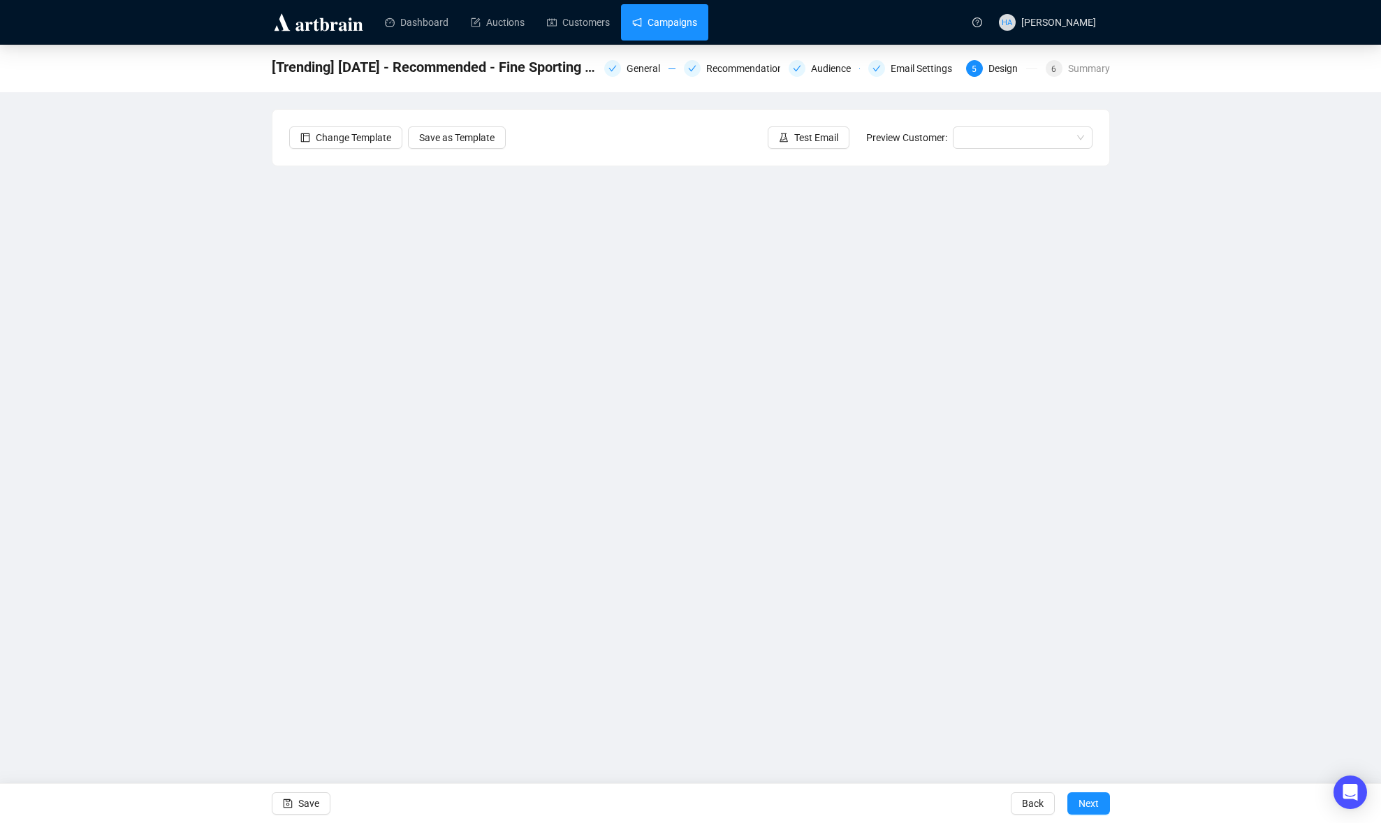
click at [684, 17] on link "Campaigns" at bounding box center [664, 22] width 65 height 36
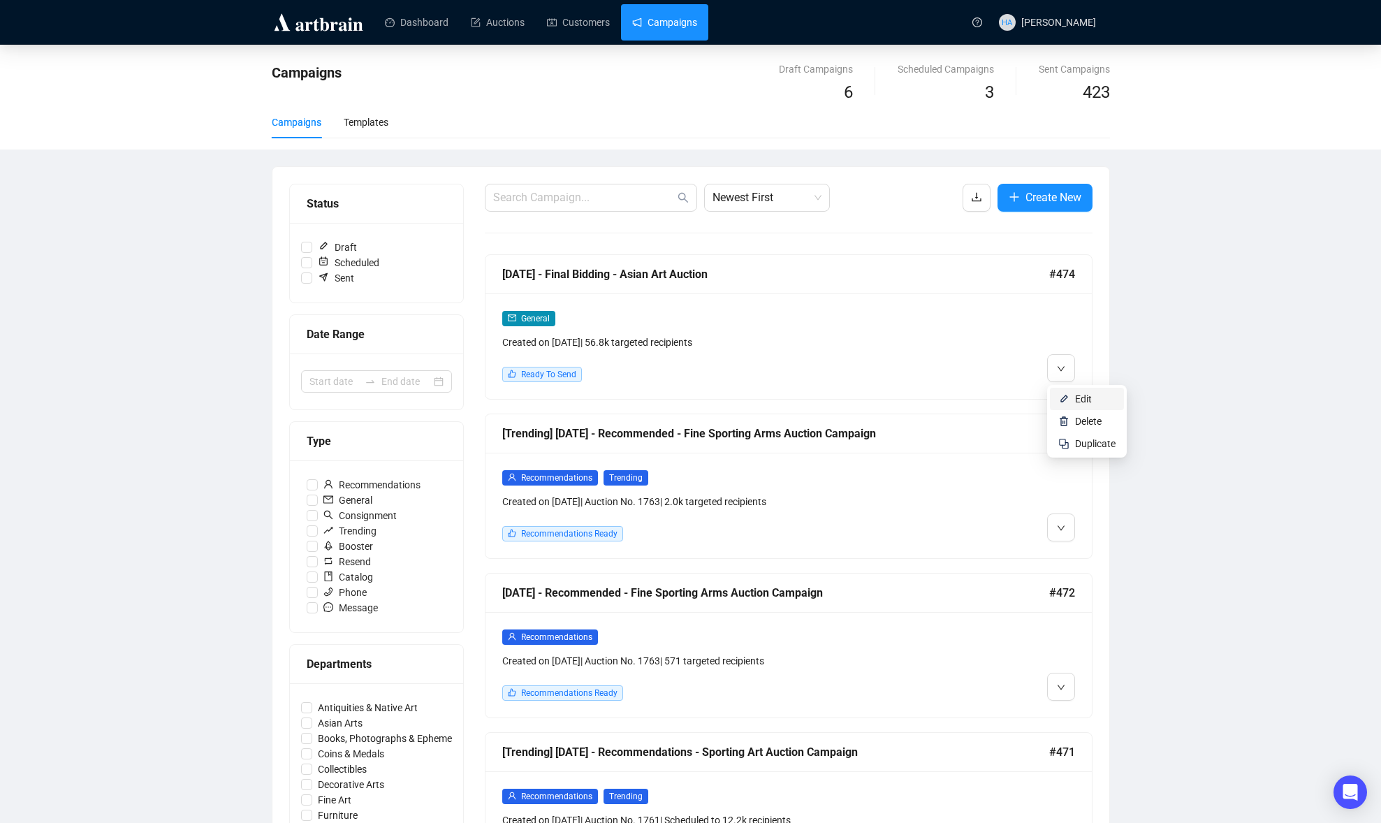
click at [1073, 395] on li "Edit" at bounding box center [1087, 399] width 74 height 22
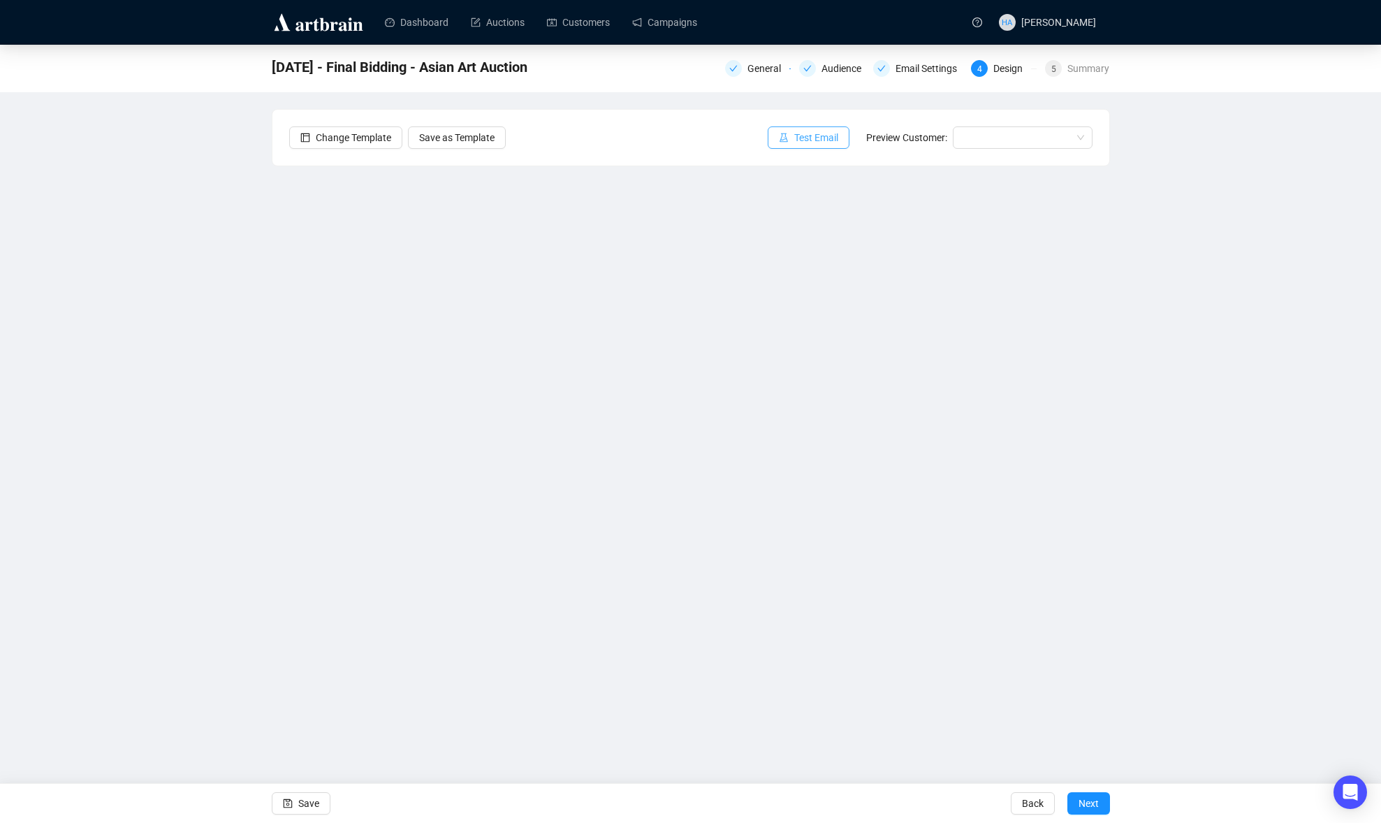
click at [811, 133] on span "Test Email" at bounding box center [816, 137] width 44 height 15
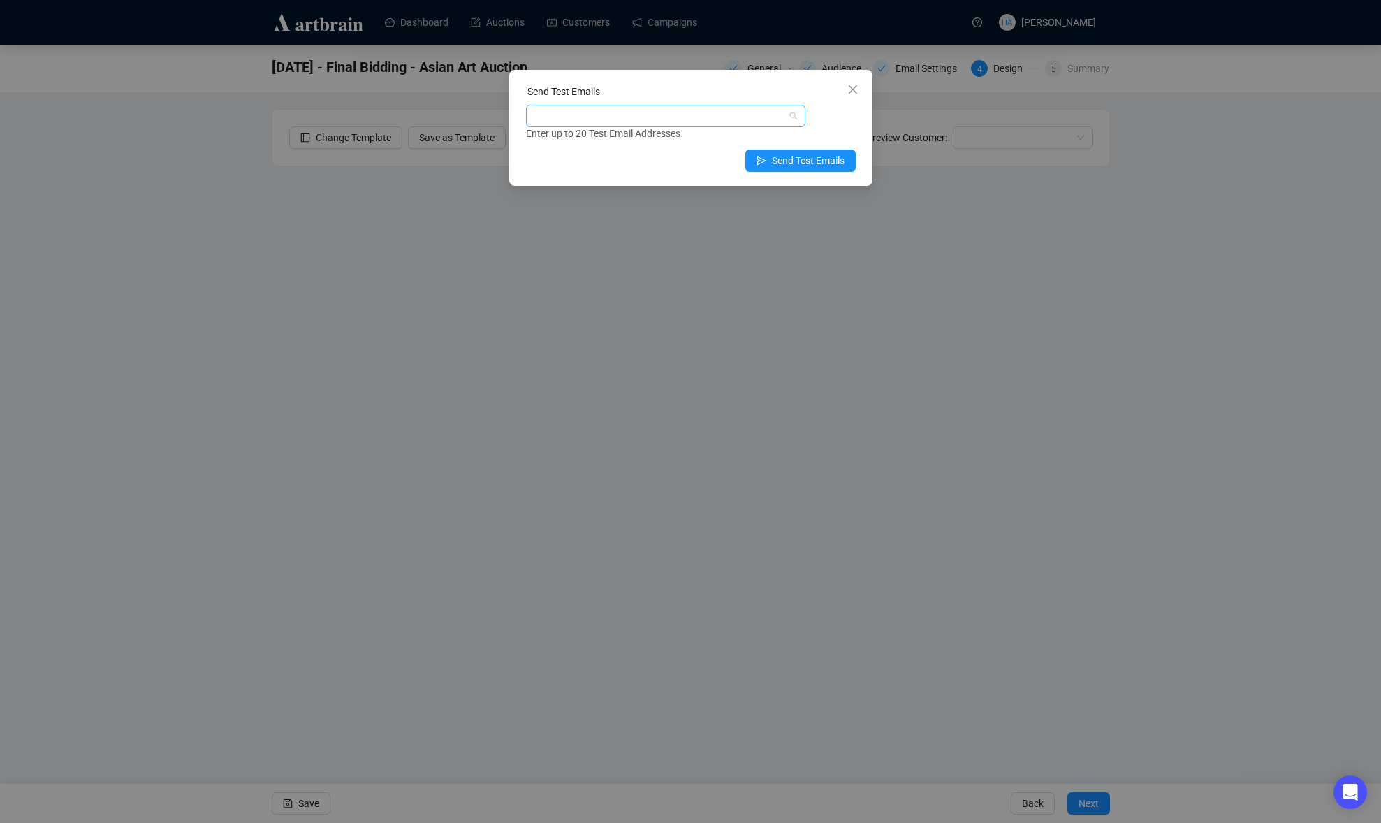
click at [711, 111] on div at bounding box center [658, 116] width 259 height 20
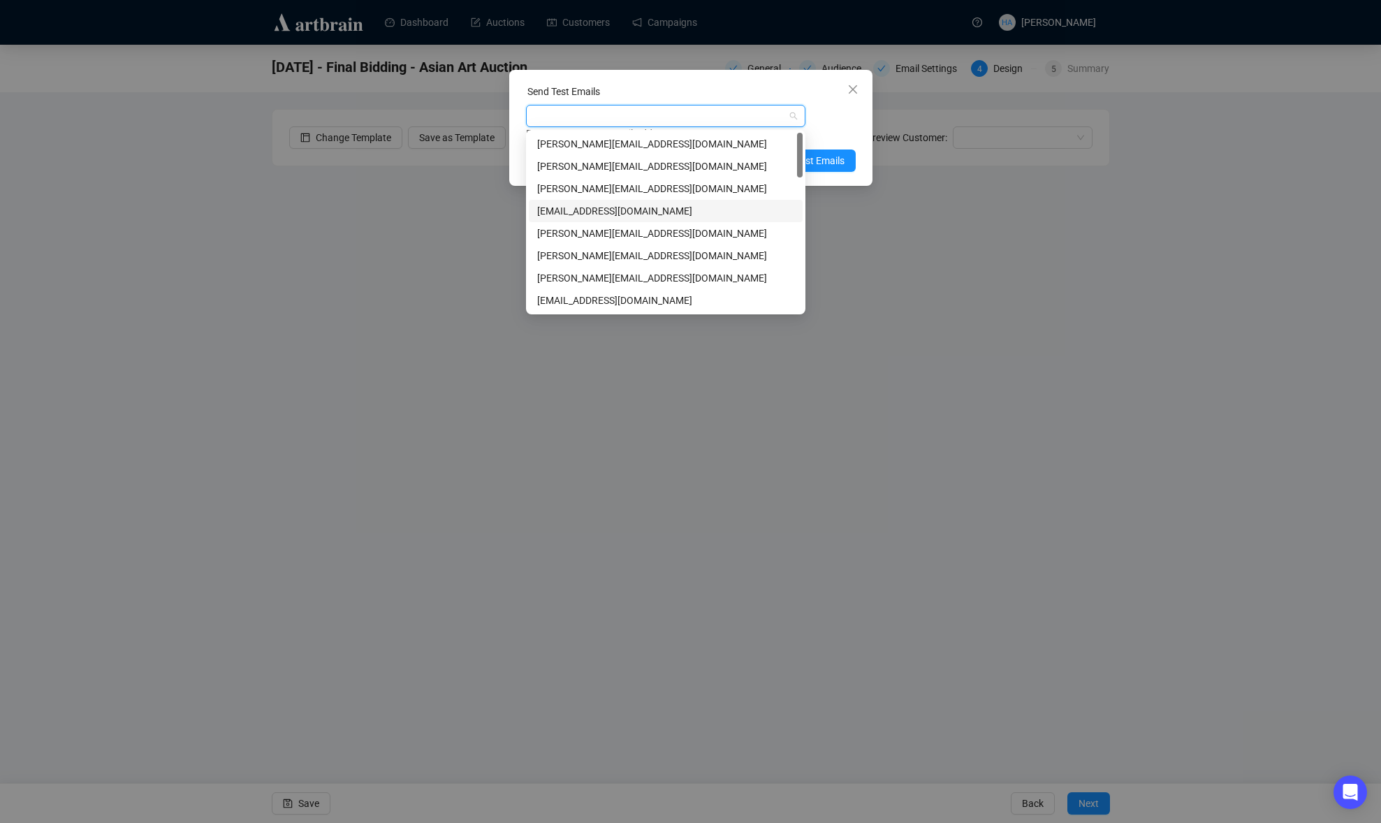
click at [562, 205] on div "[EMAIL_ADDRESS][DOMAIN_NAME]" at bounding box center [665, 210] width 257 height 15
click at [555, 256] on div "[PERSON_NAME][EMAIL_ADDRESS][DOMAIN_NAME]" at bounding box center [665, 255] width 257 height 15
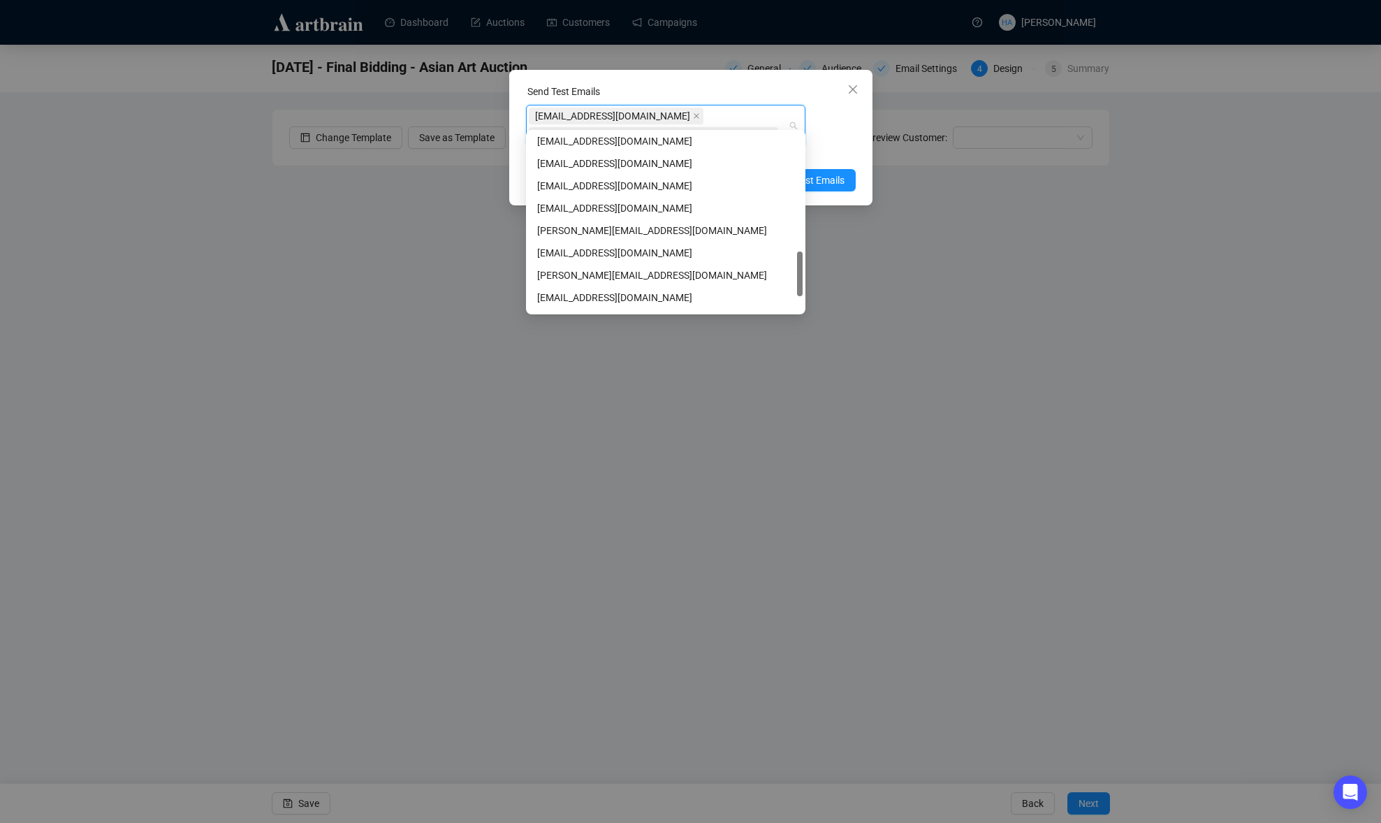
scroll to position [484, 0]
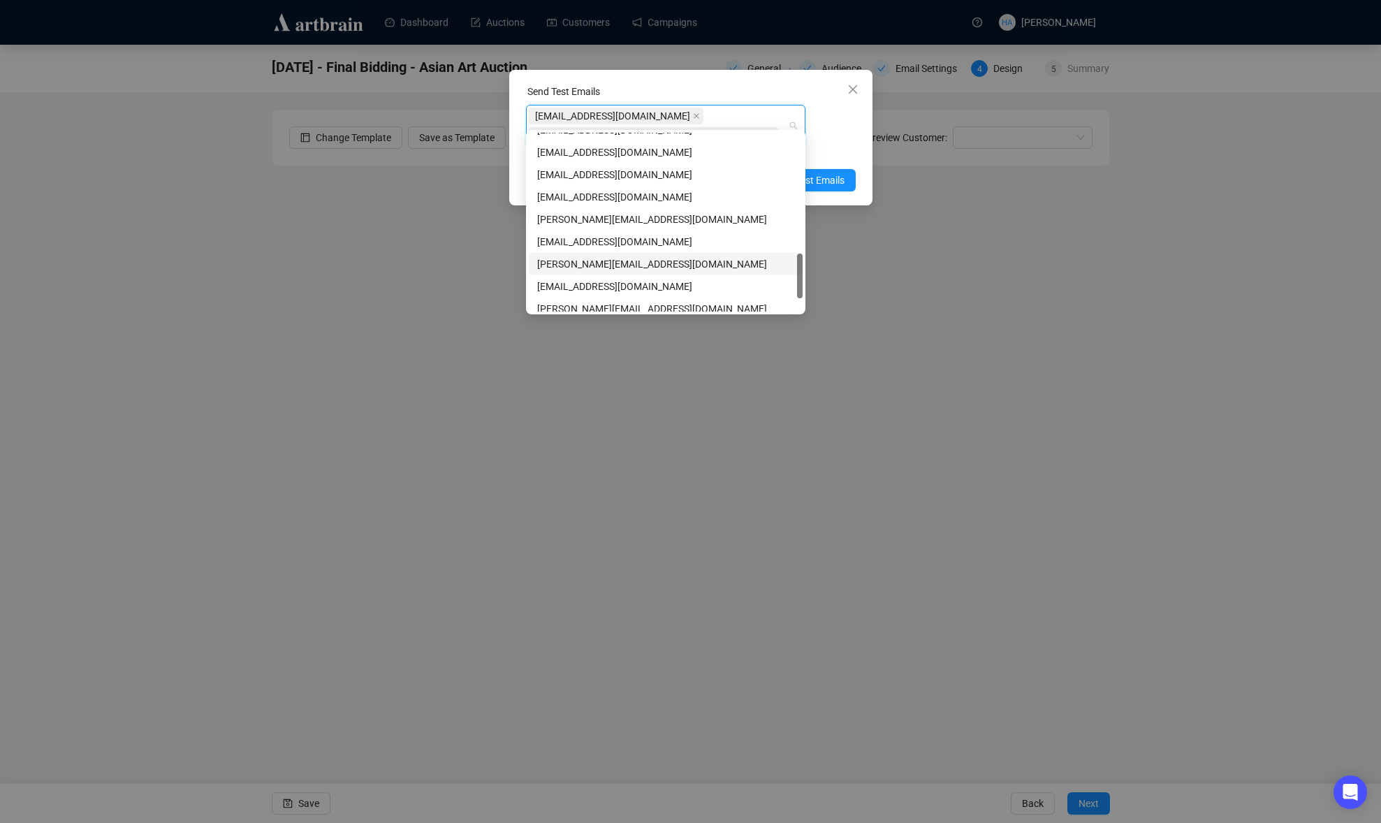
click at [562, 263] on div "[PERSON_NAME][EMAIL_ADDRESS][DOMAIN_NAME]" at bounding box center [665, 263] width 257 height 15
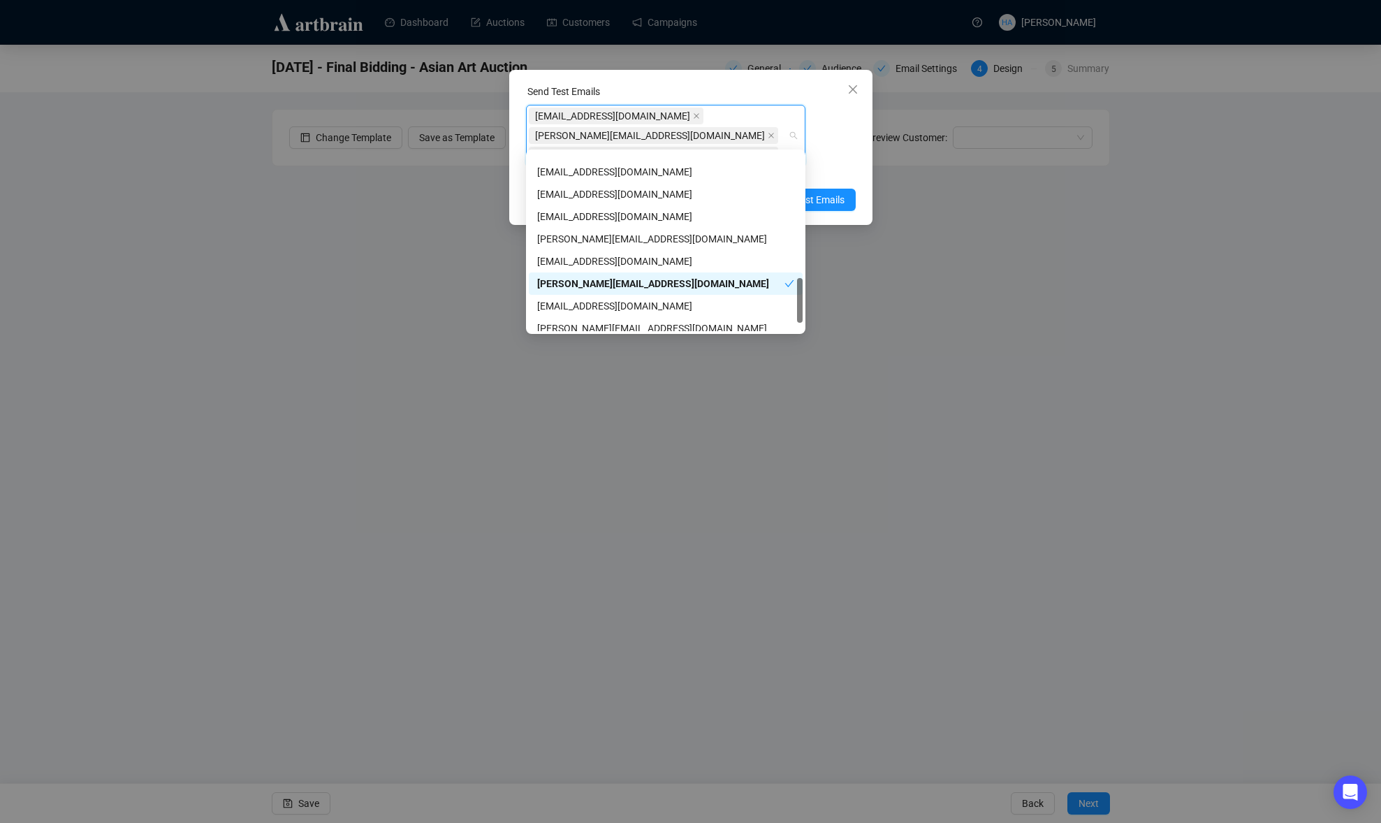
scroll to position [537, 0]
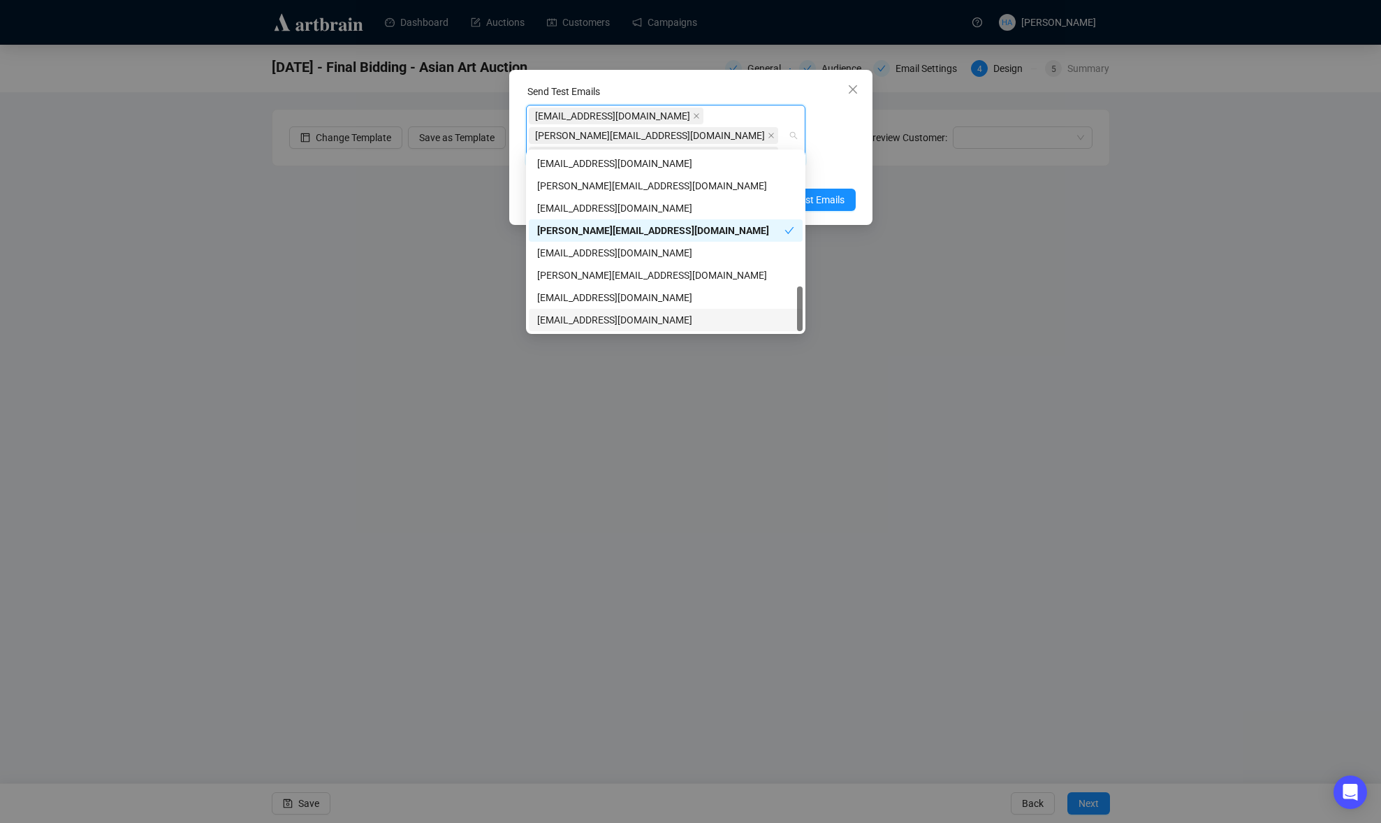
click at [543, 314] on div "[EMAIL_ADDRESS][DOMAIN_NAME]" at bounding box center [665, 319] width 257 height 15
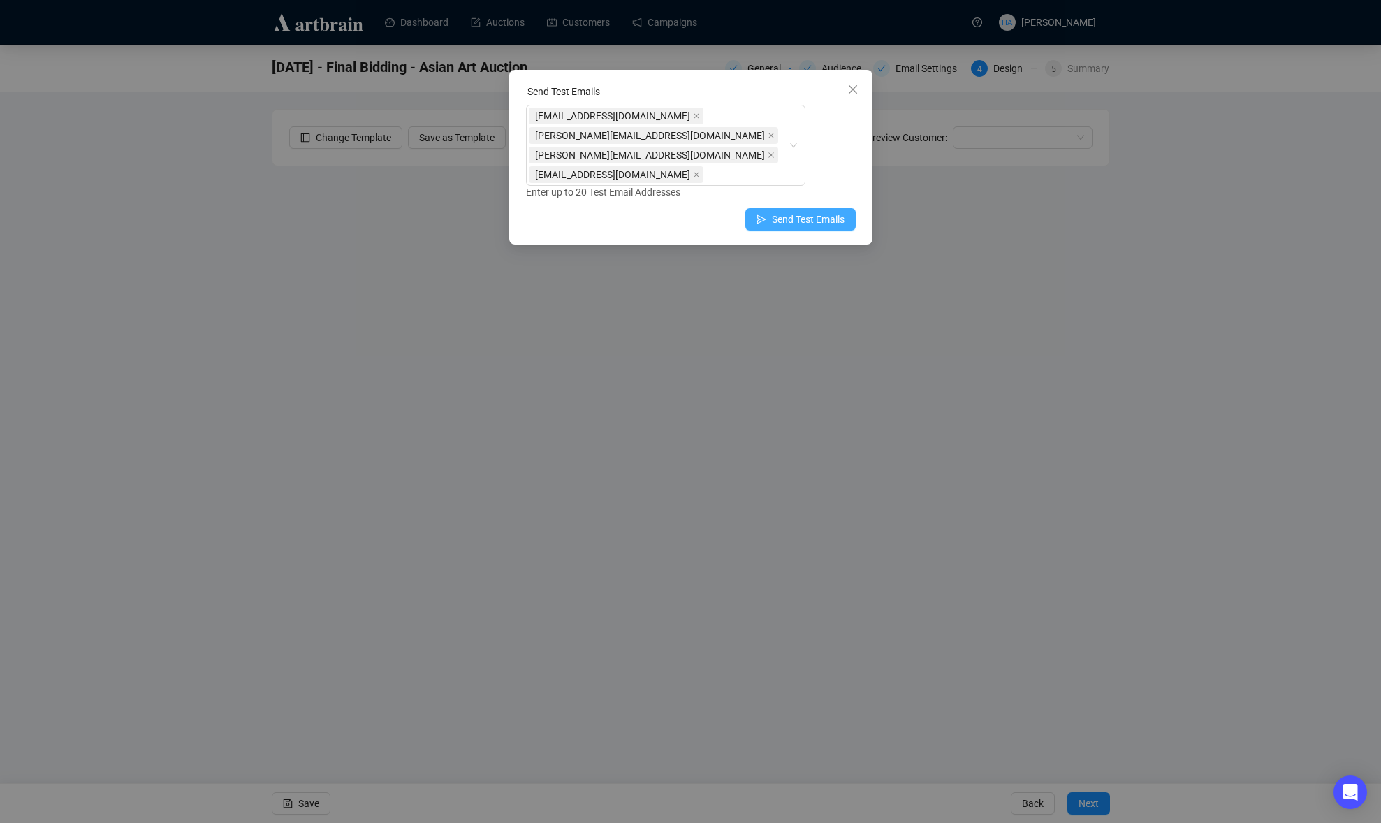
click at [815, 212] on span "Send Test Emails" at bounding box center [808, 219] width 73 height 15
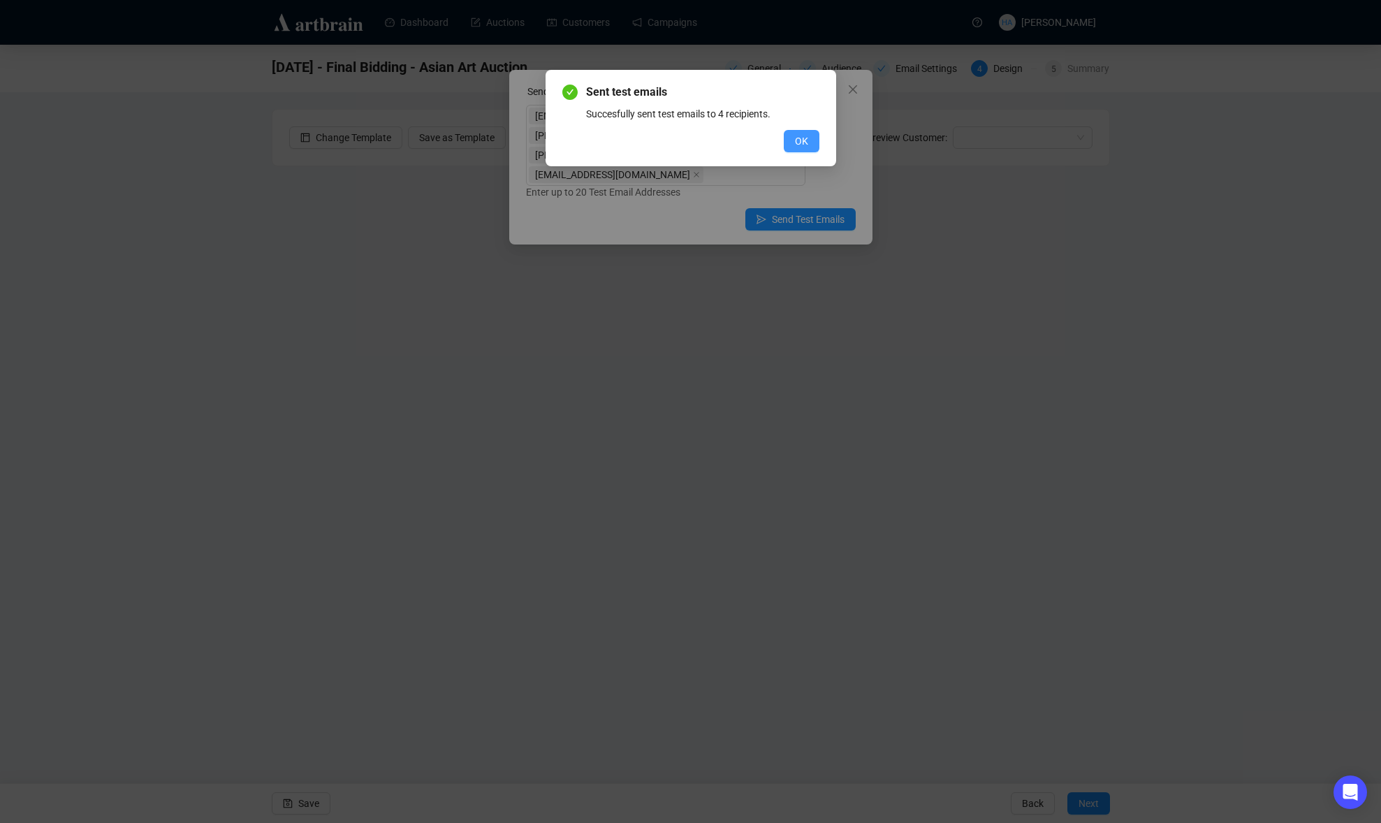
click at [804, 136] on span "OK" at bounding box center [801, 140] width 13 height 15
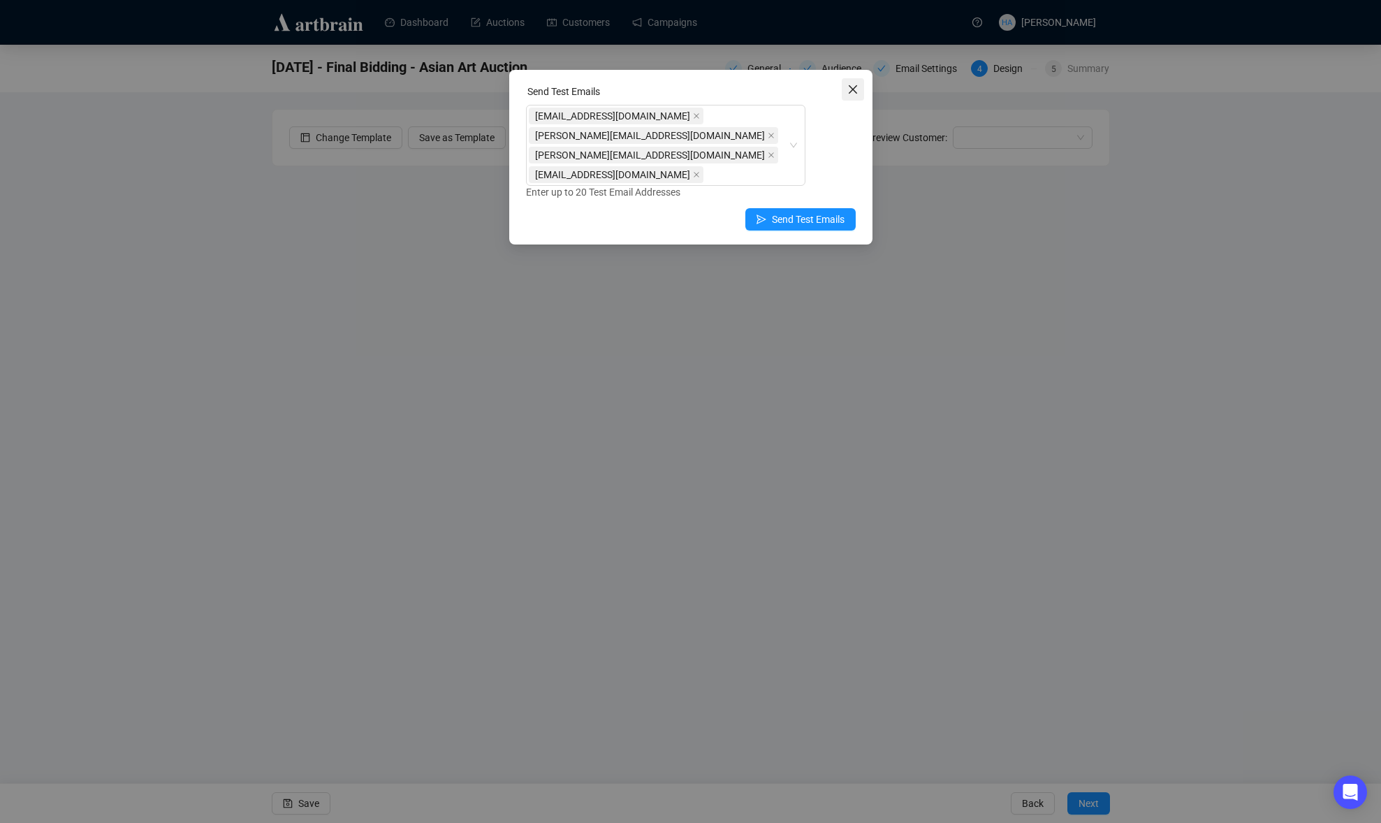
click at [855, 90] on icon "close" at bounding box center [853, 89] width 11 height 11
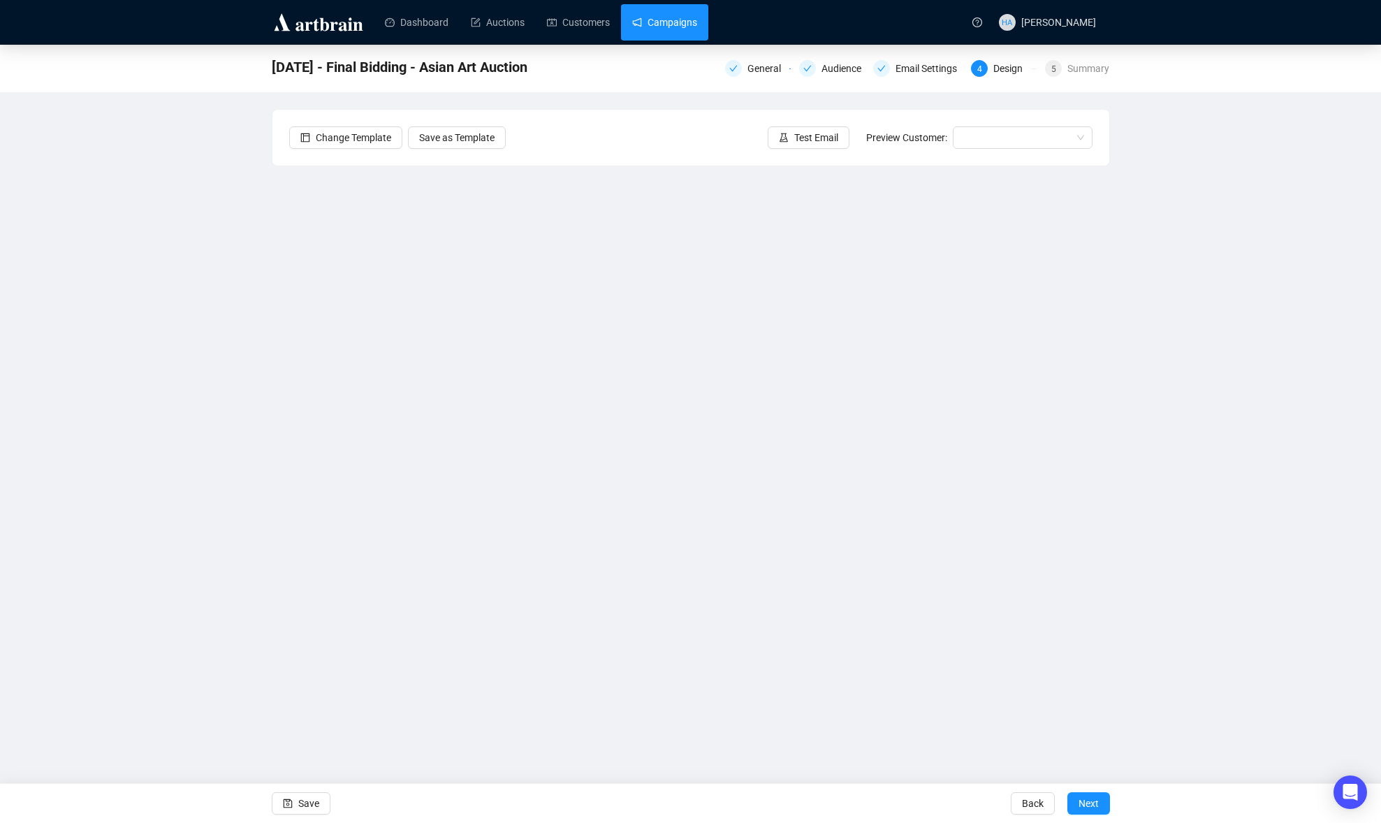
drag, startPoint x: 683, startPoint y: 30, endPoint x: 685, endPoint y: 38, distance: 8.0
click at [683, 30] on link "Campaigns" at bounding box center [664, 22] width 65 height 36
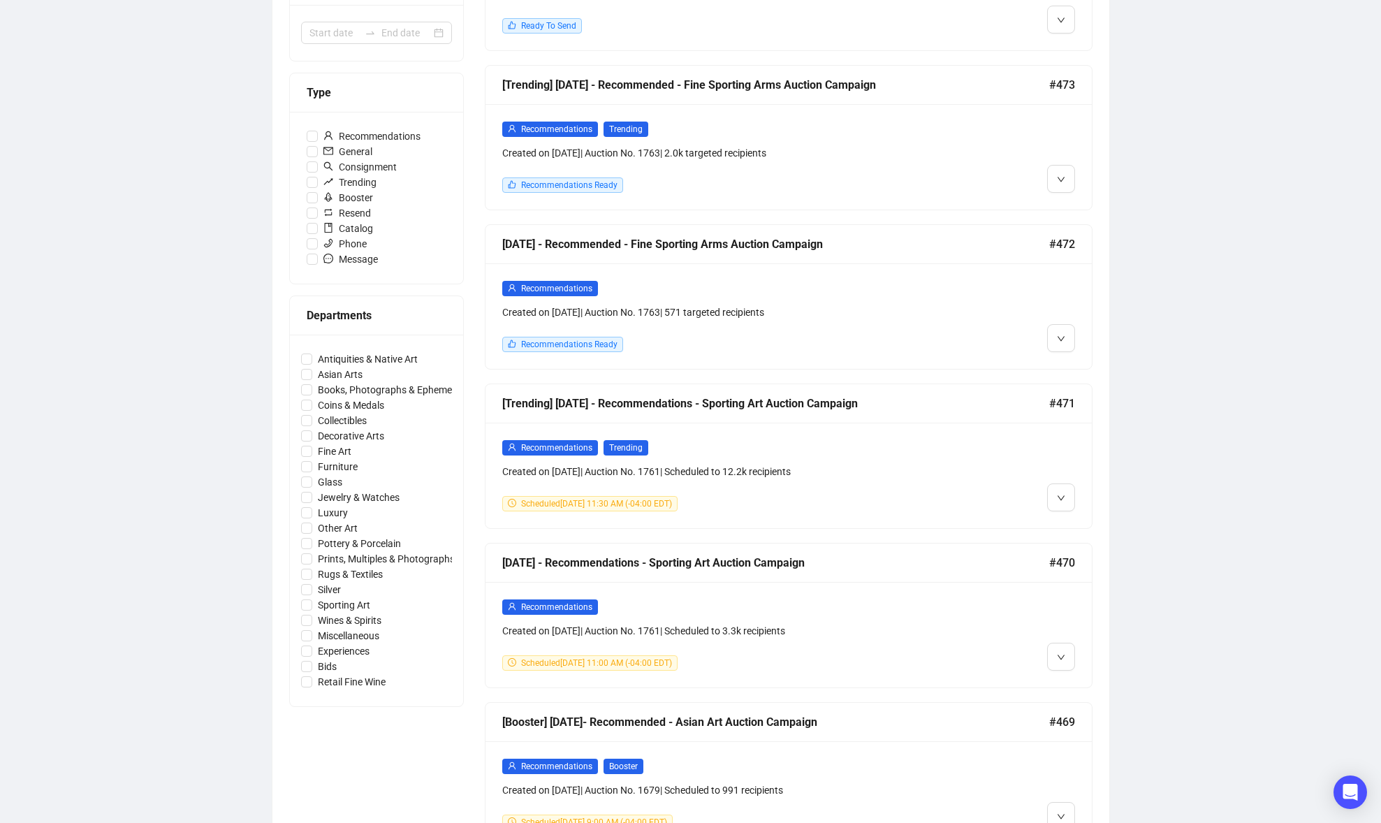
scroll to position [347, 0]
